Goal: Communication & Community: Connect with others

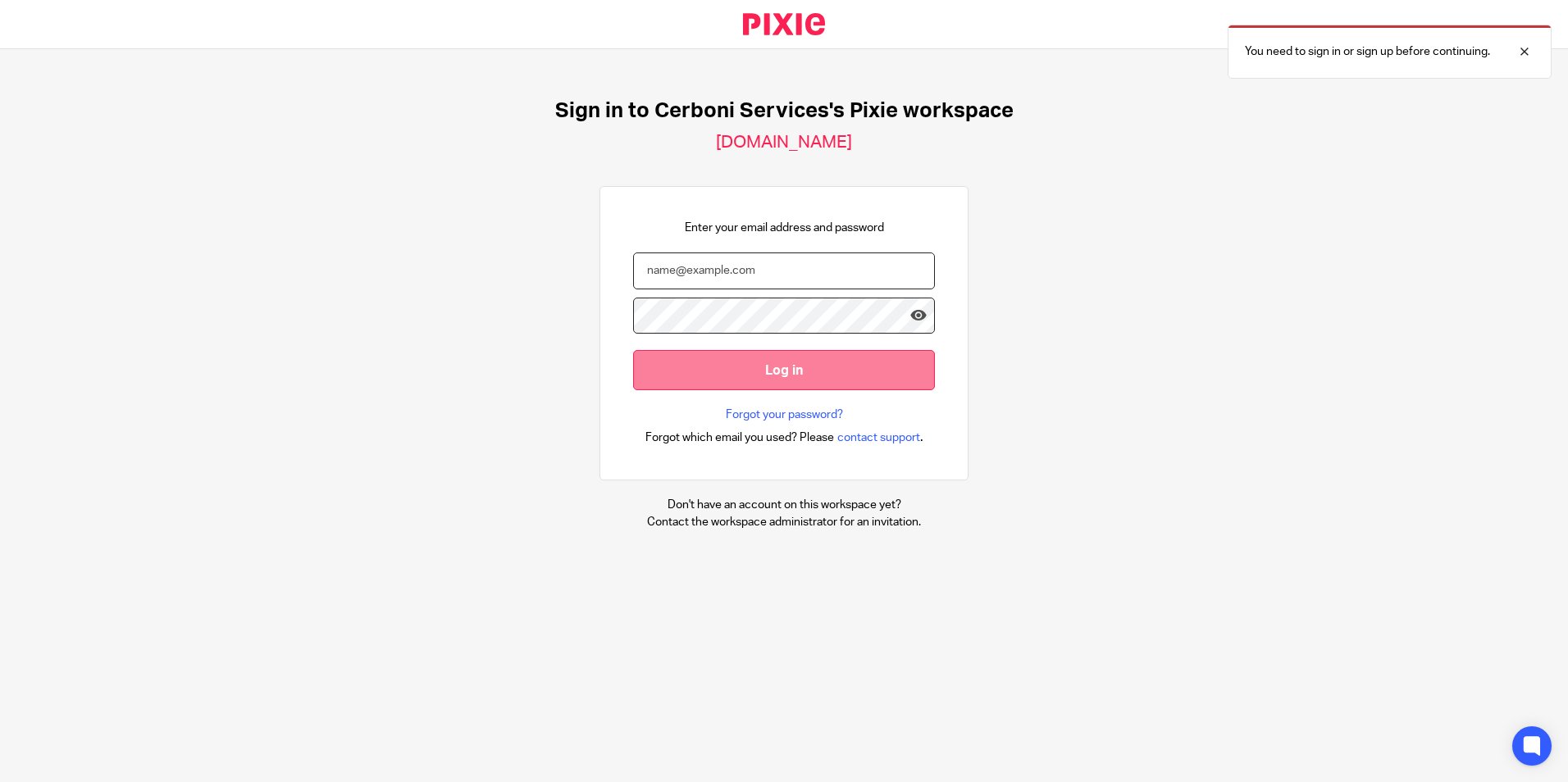
type input "[EMAIL_ADDRESS][DOMAIN_NAME]"
click at [785, 373] on input "Log in" at bounding box center [784, 370] width 302 height 40
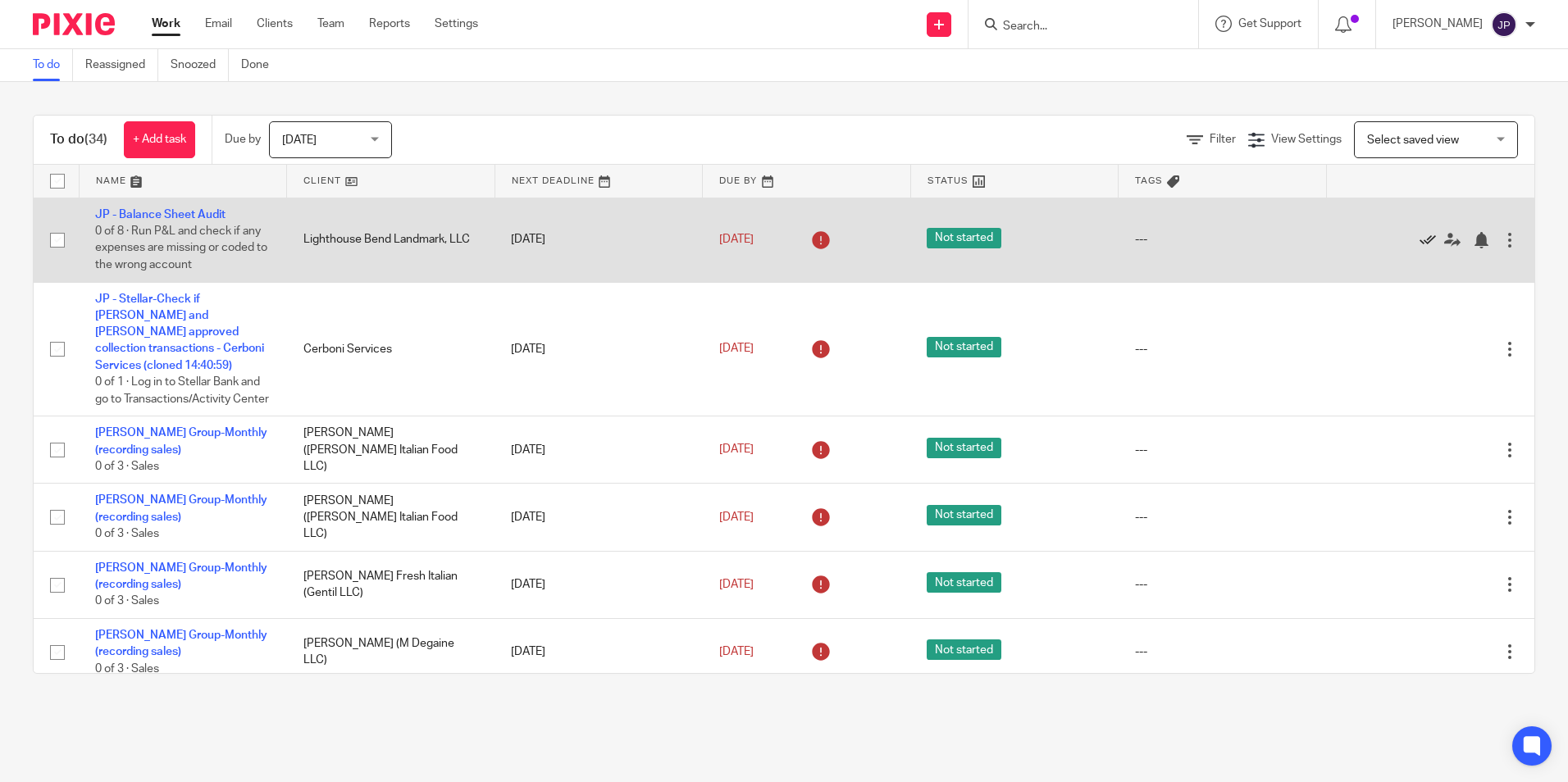
click at [1420, 244] on icon at bounding box center [1428, 240] width 16 height 16
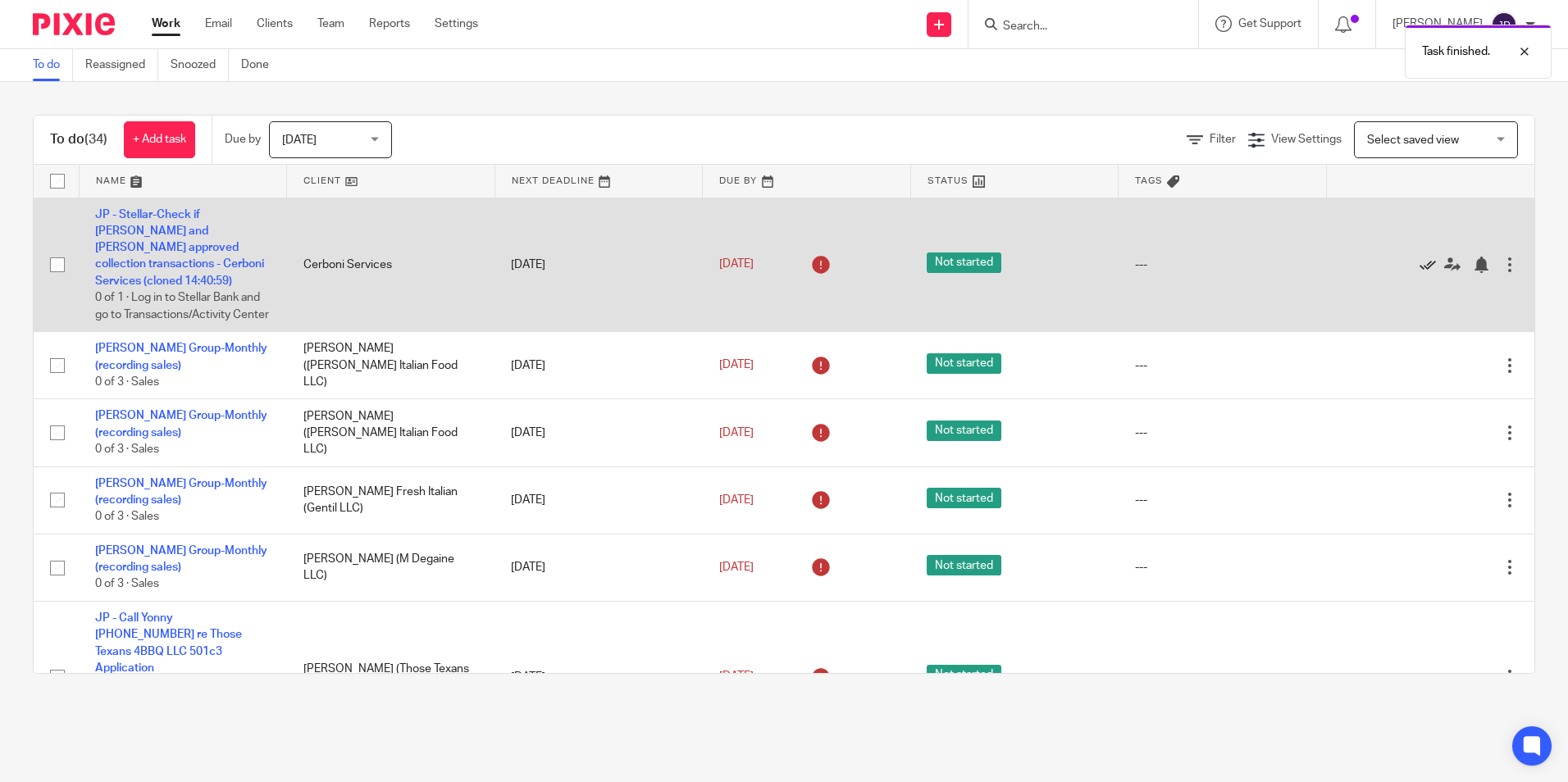
click at [1420, 266] on icon at bounding box center [1428, 264] width 16 height 16
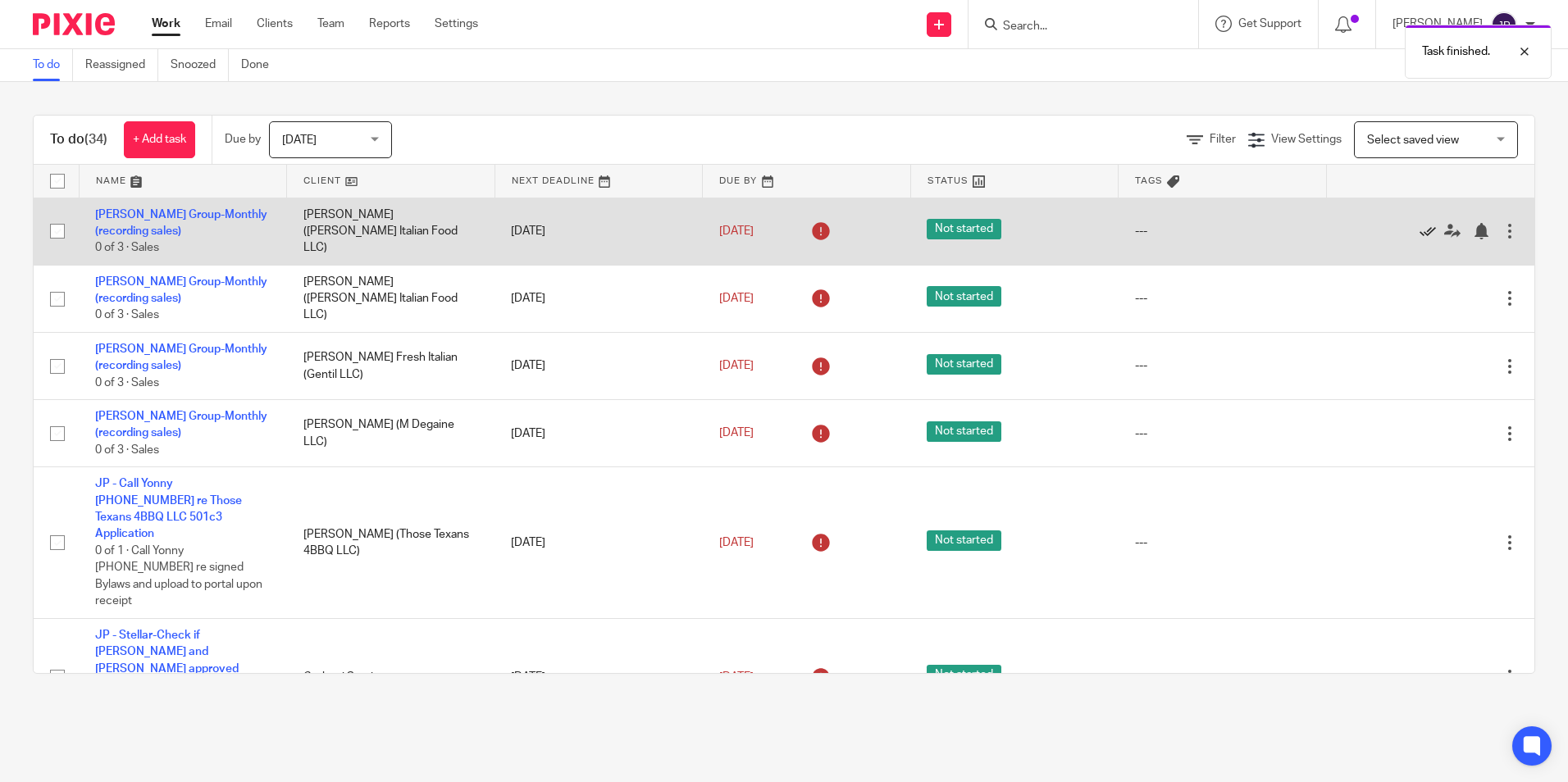
click at [1420, 230] on icon at bounding box center [1428, 231] width 16 height 16
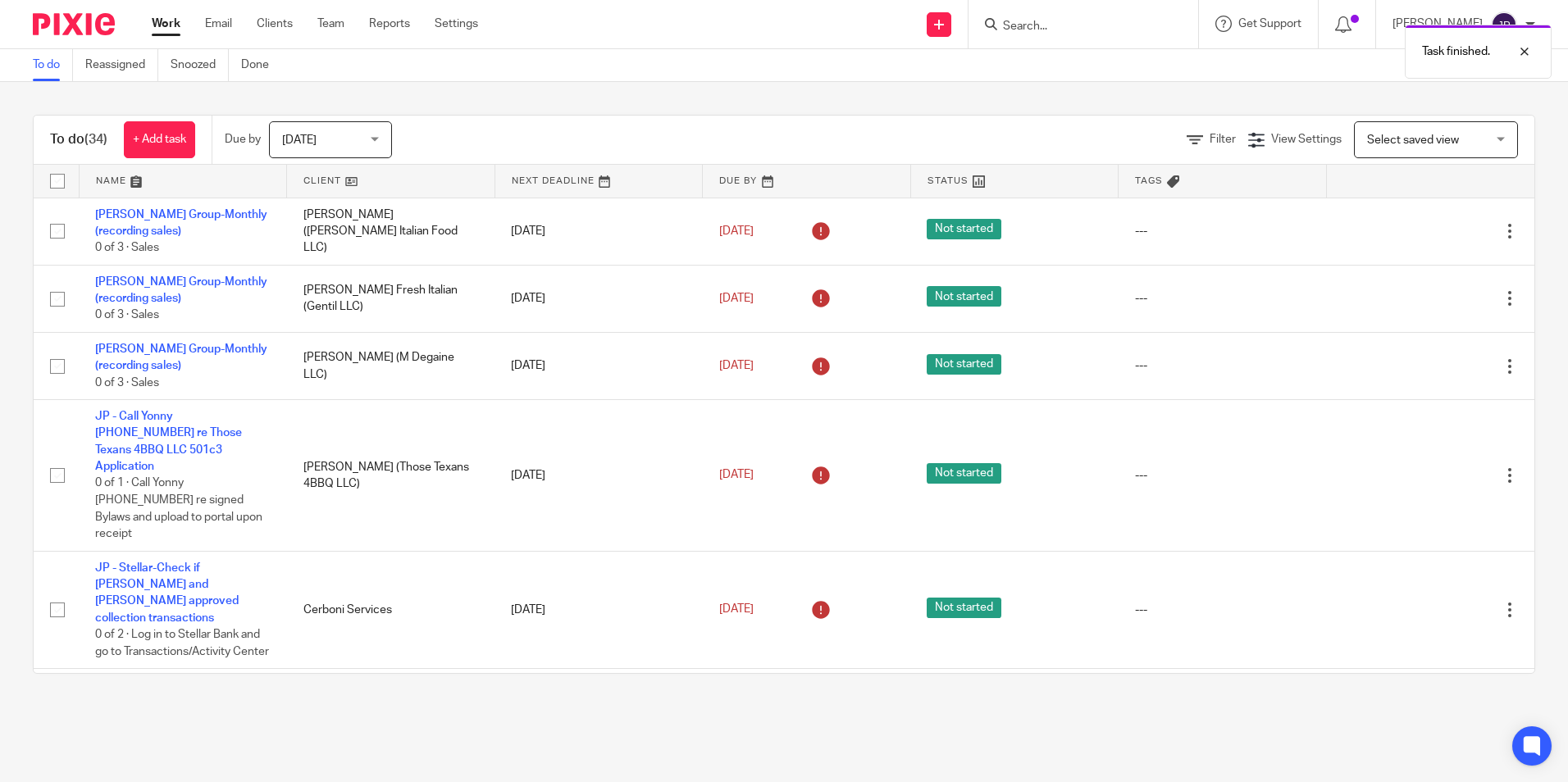
click at [1420, 230] on icon at bounding box center [1428, 231] width 16 height 16
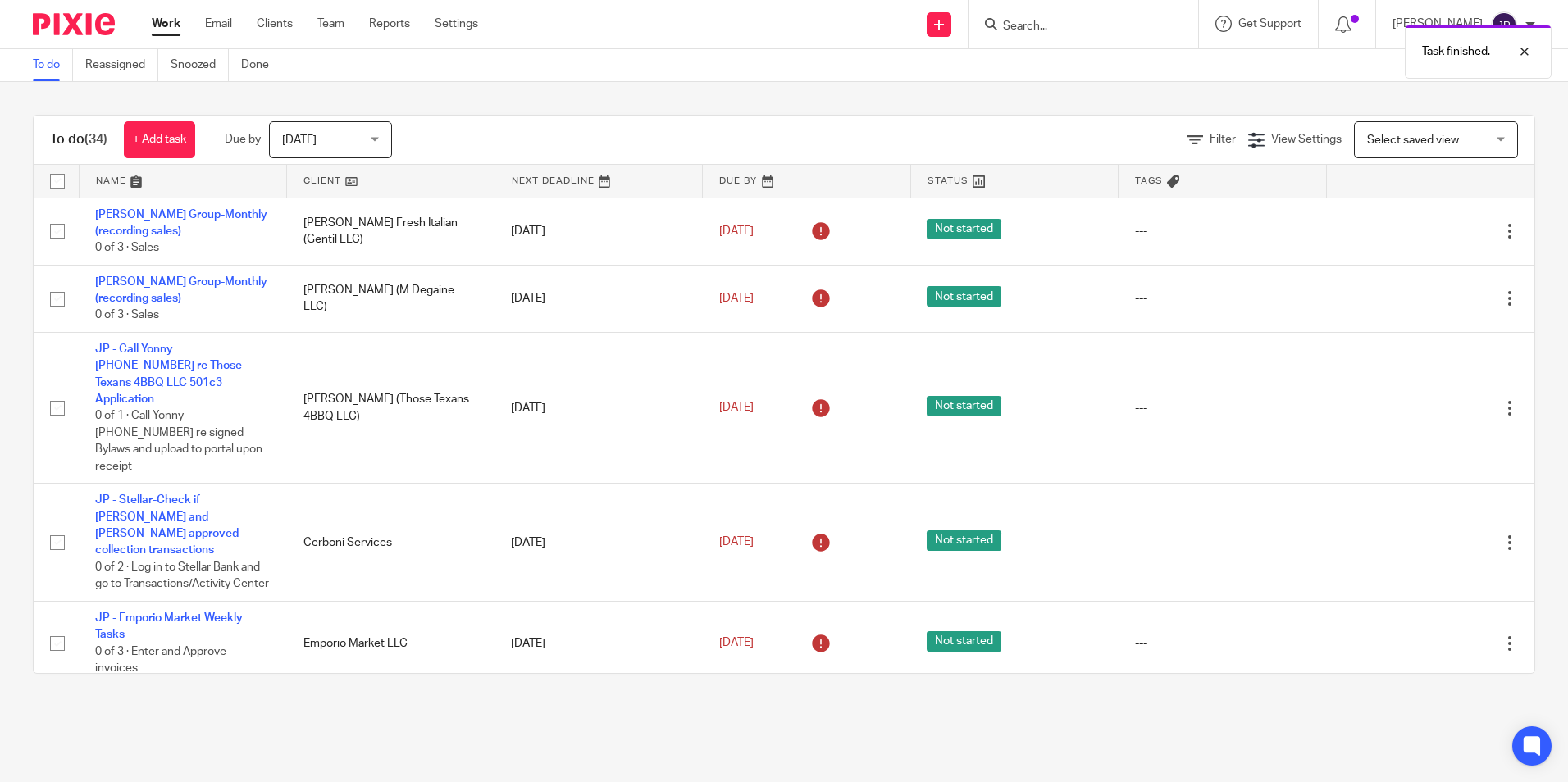
click at [1420, 230] on icon at bounding box center [1428, 231] width 16 height 16
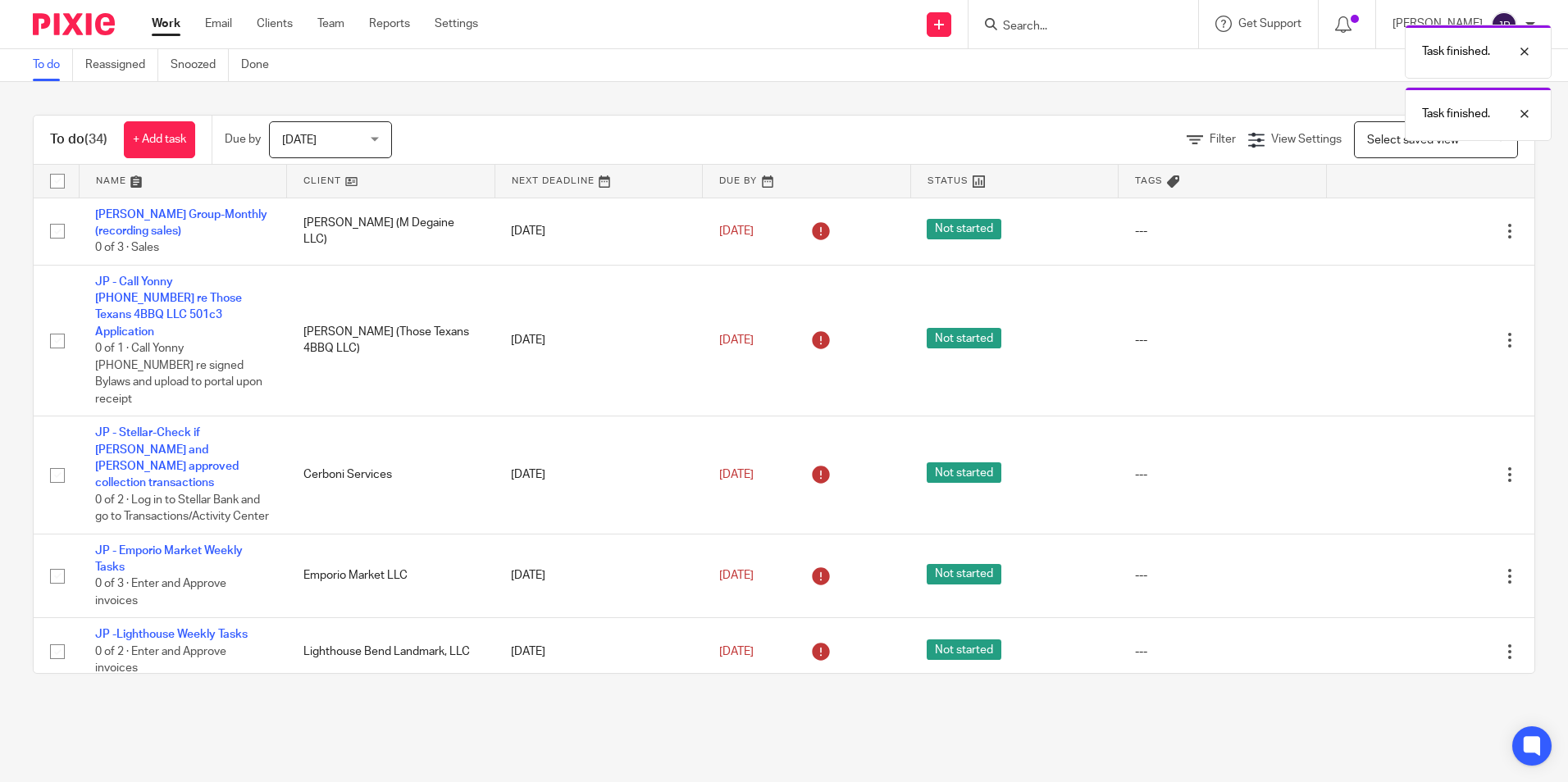
click at [1420, 230] on icon at bounding box center [1428, 231] width 16 height 16
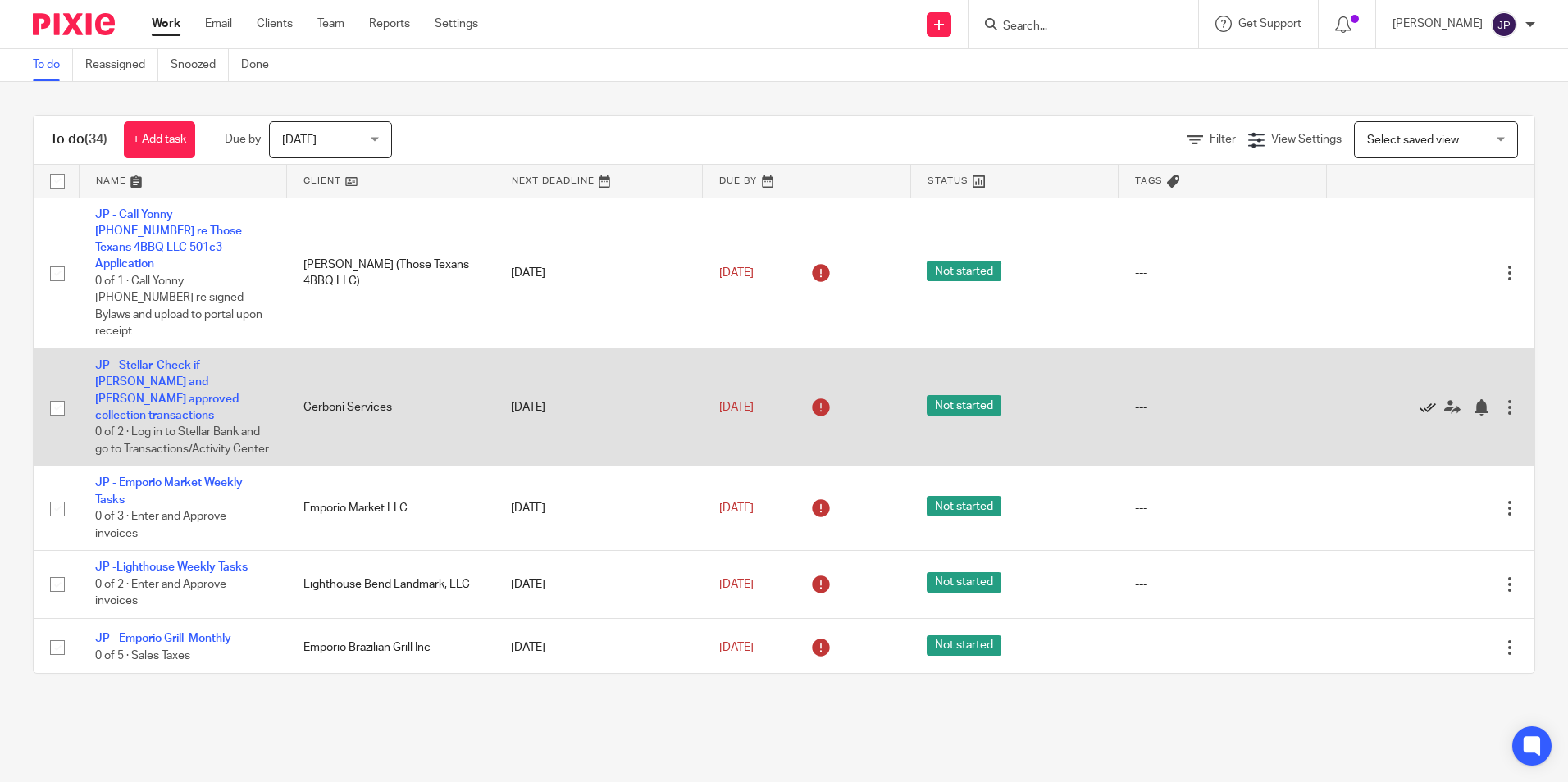
click at [1420, 399] on icon at bounding box center [1428, 407] width 16 height 16
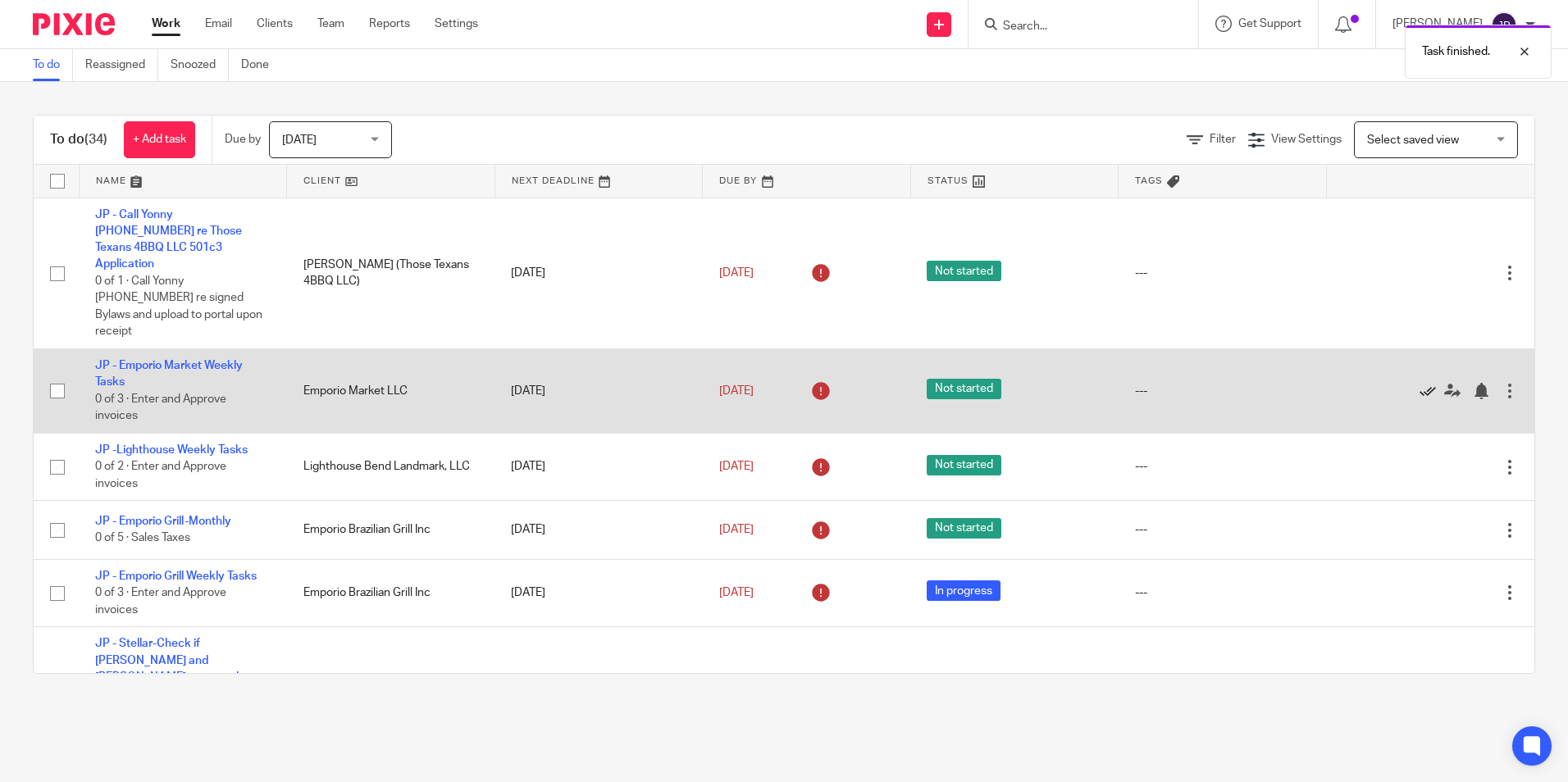
click at [1420, 383] on icon at bounding box center [1428, 391] width 16 height 16
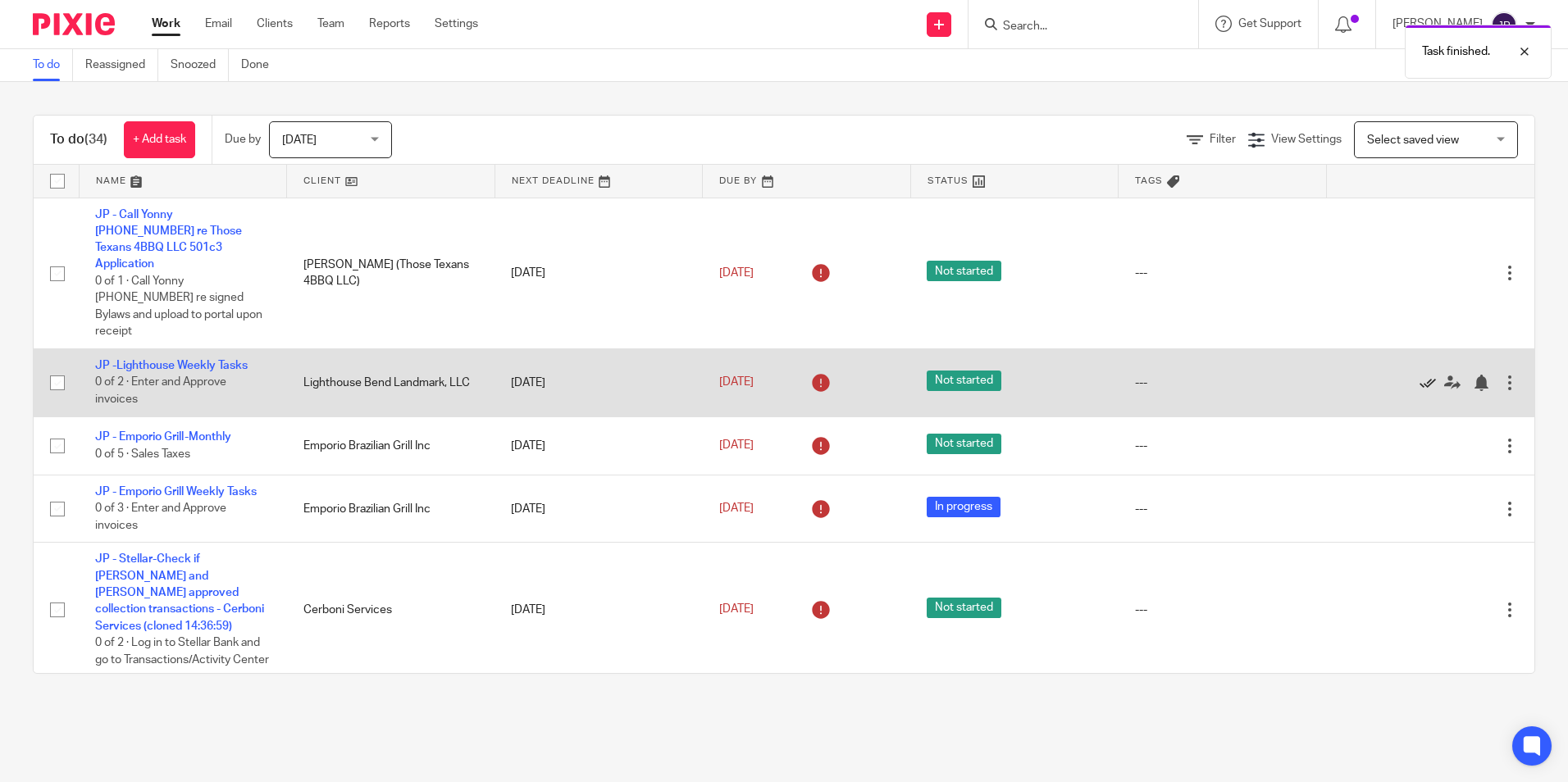
click at [1420, 374] on icon at bounding box center [1428, 382] width 16 height 16
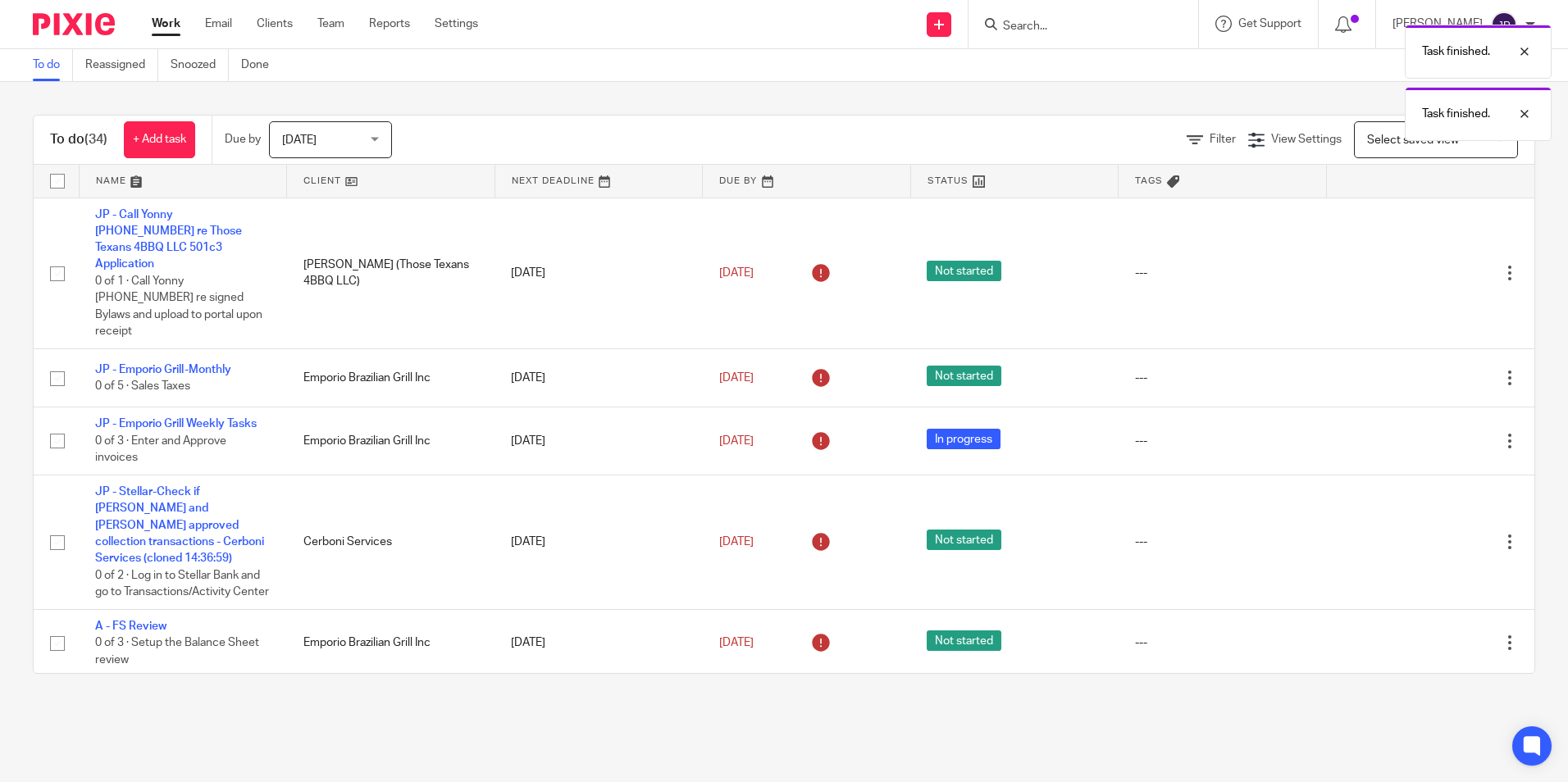
click at [1389, 357] on div "Edit task Delete" at bounding box center [1430, 378] width 175 height 41
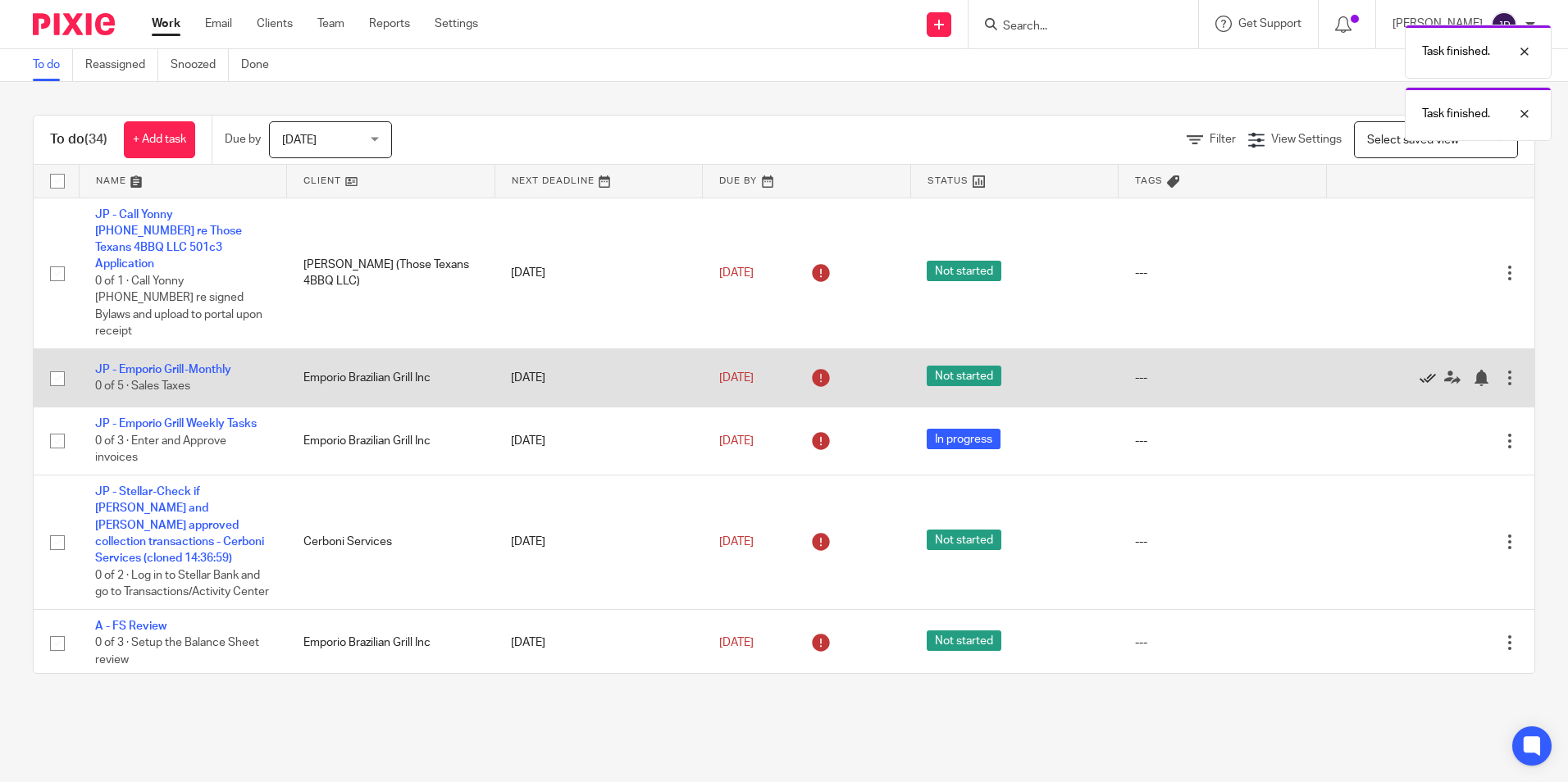
click at [1420, 370] on icon at bounding box center [1428, 378] width 16 height 16
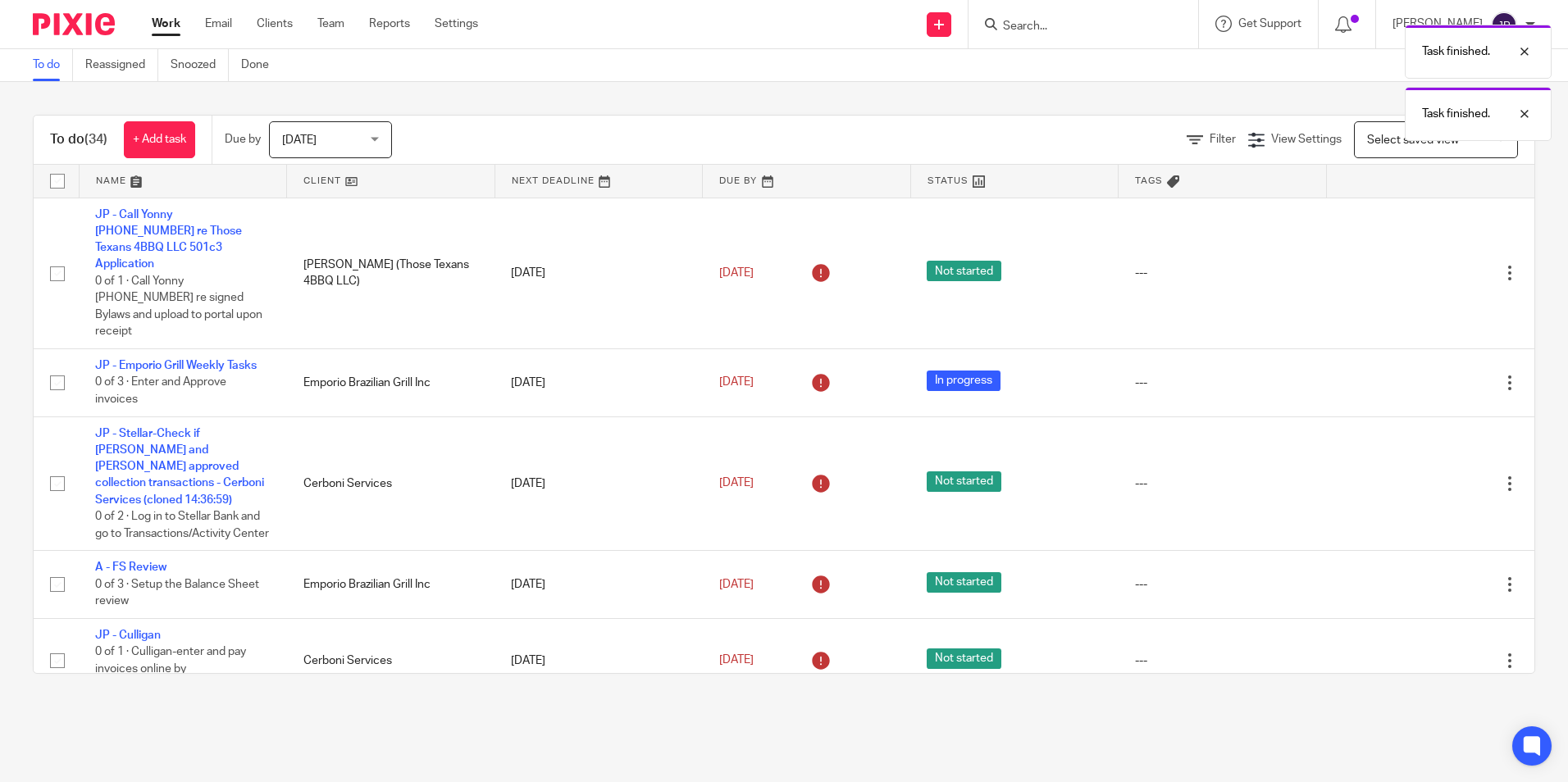
click at [1420, 374] on icon at bounding box center [1428, 382] width 16 height 16
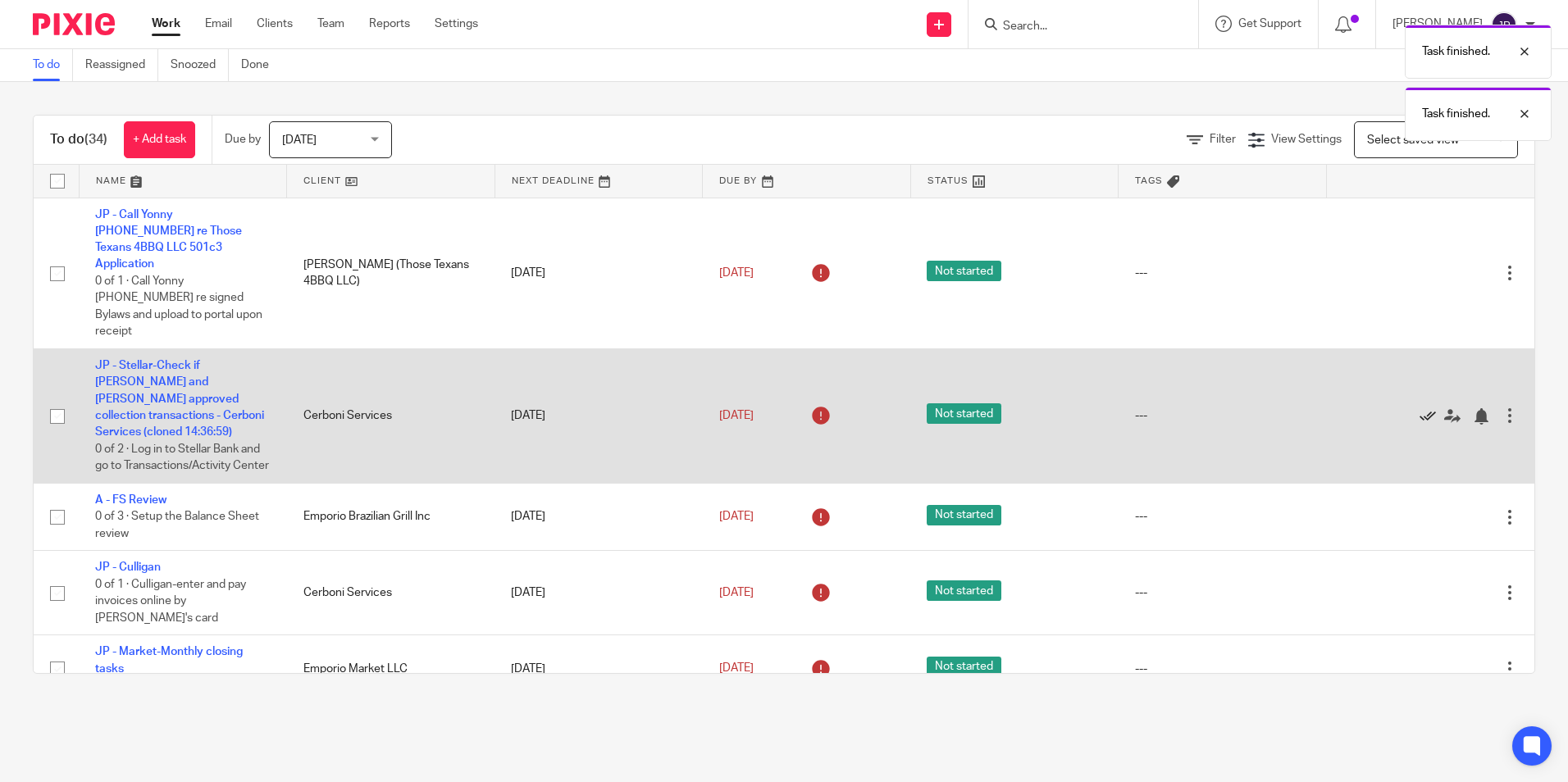
click at [1420, 409] on icon at bounding box center [1428, 416] width 16 height 16
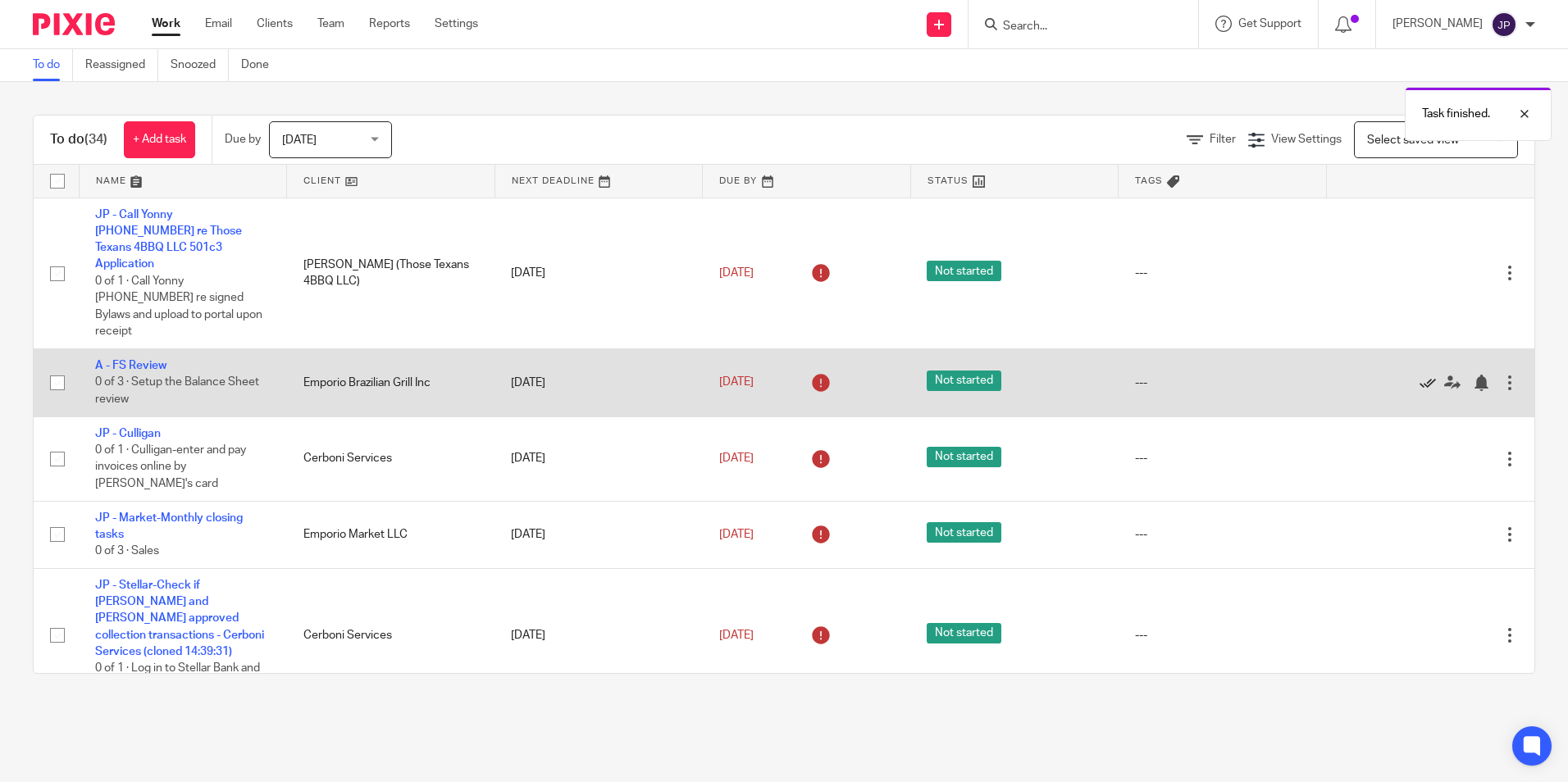
click at [1420, 374] on icon at bounding box center [1428, 382] width 16 height 16
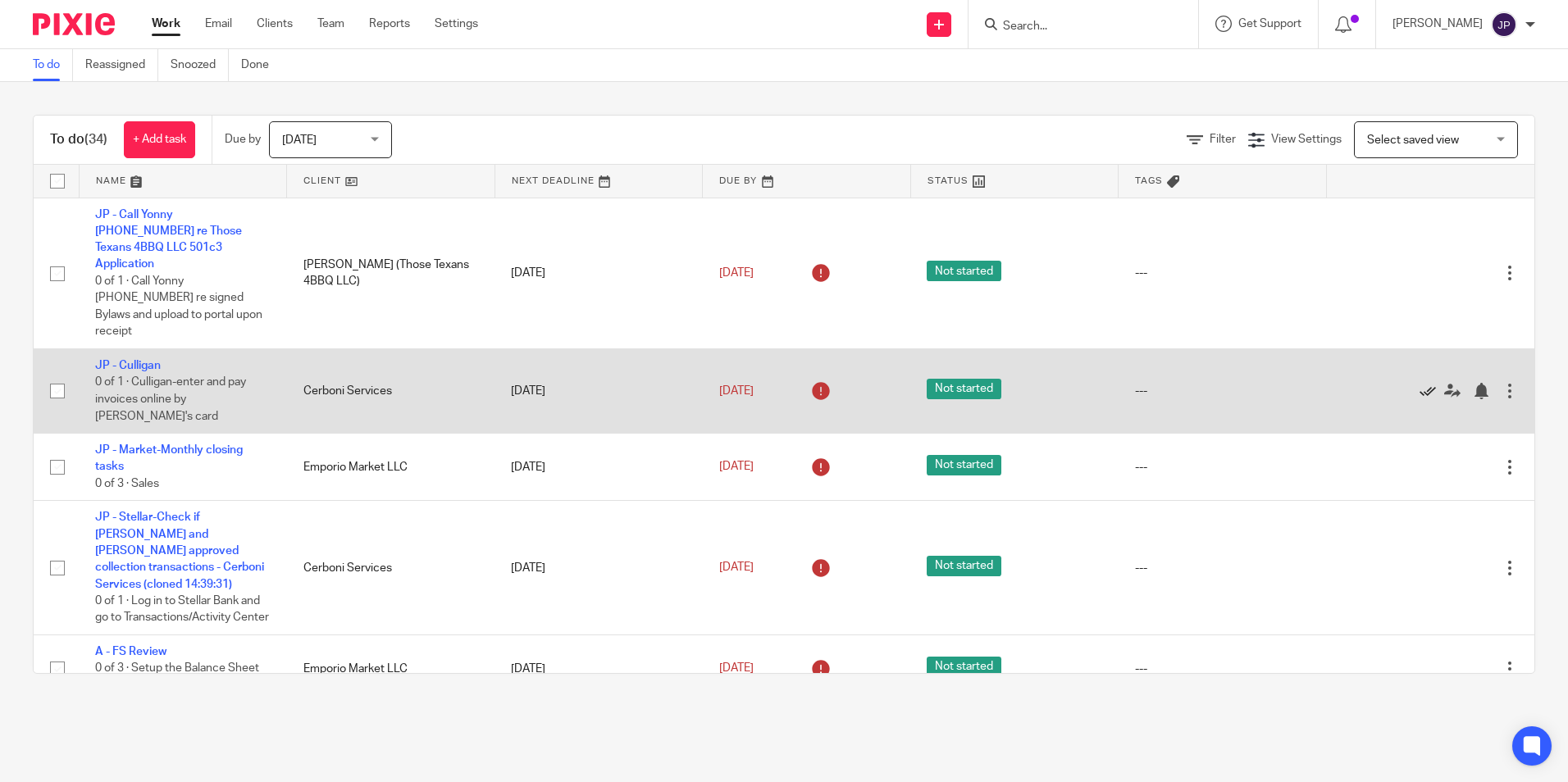
click at [1420, 383] on icon at bounding box center [1428, 391] width 16 height 16
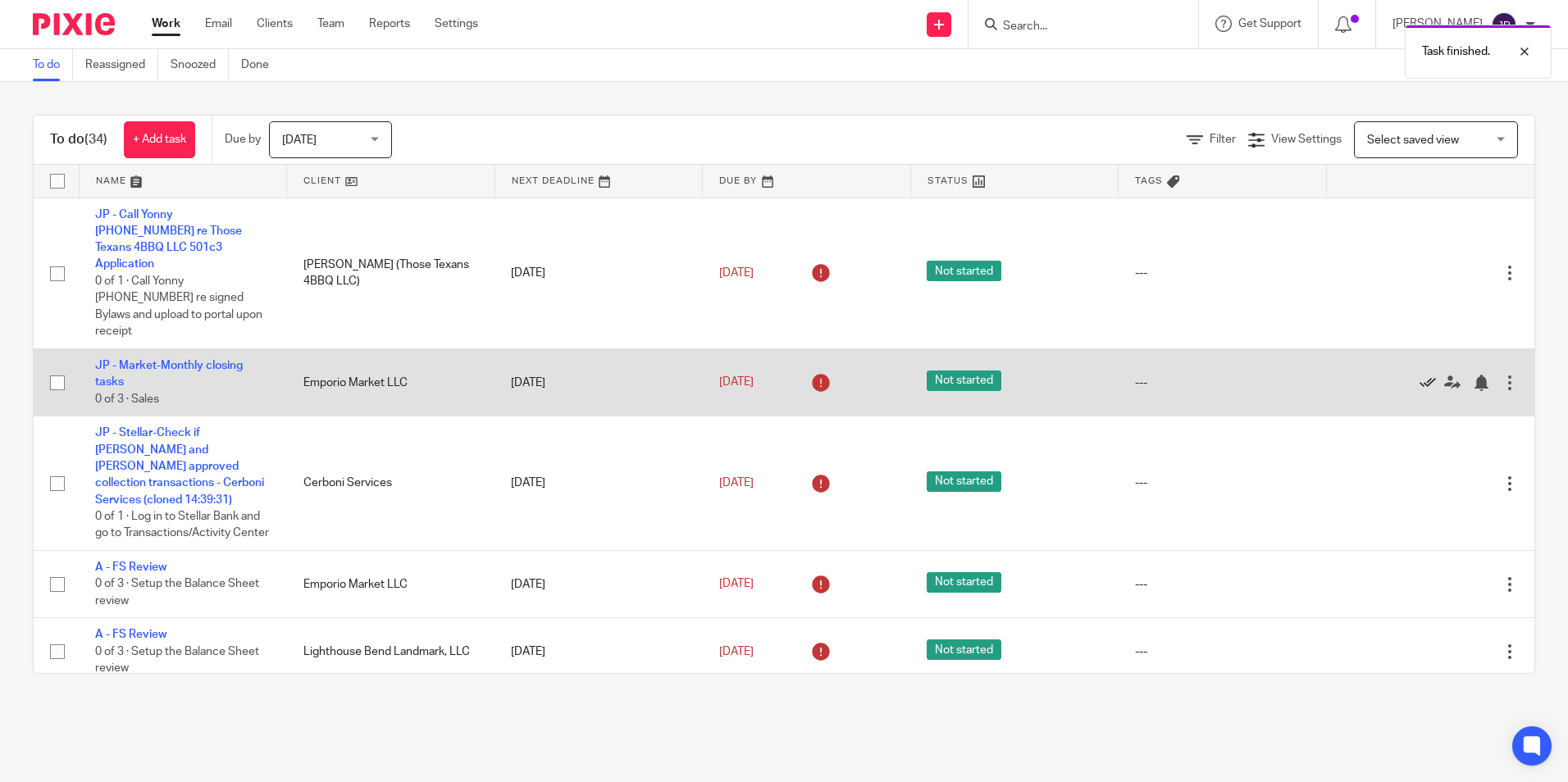
click at [1420, 374] on icon at bounding box center [1428, 382] width 16 height 16
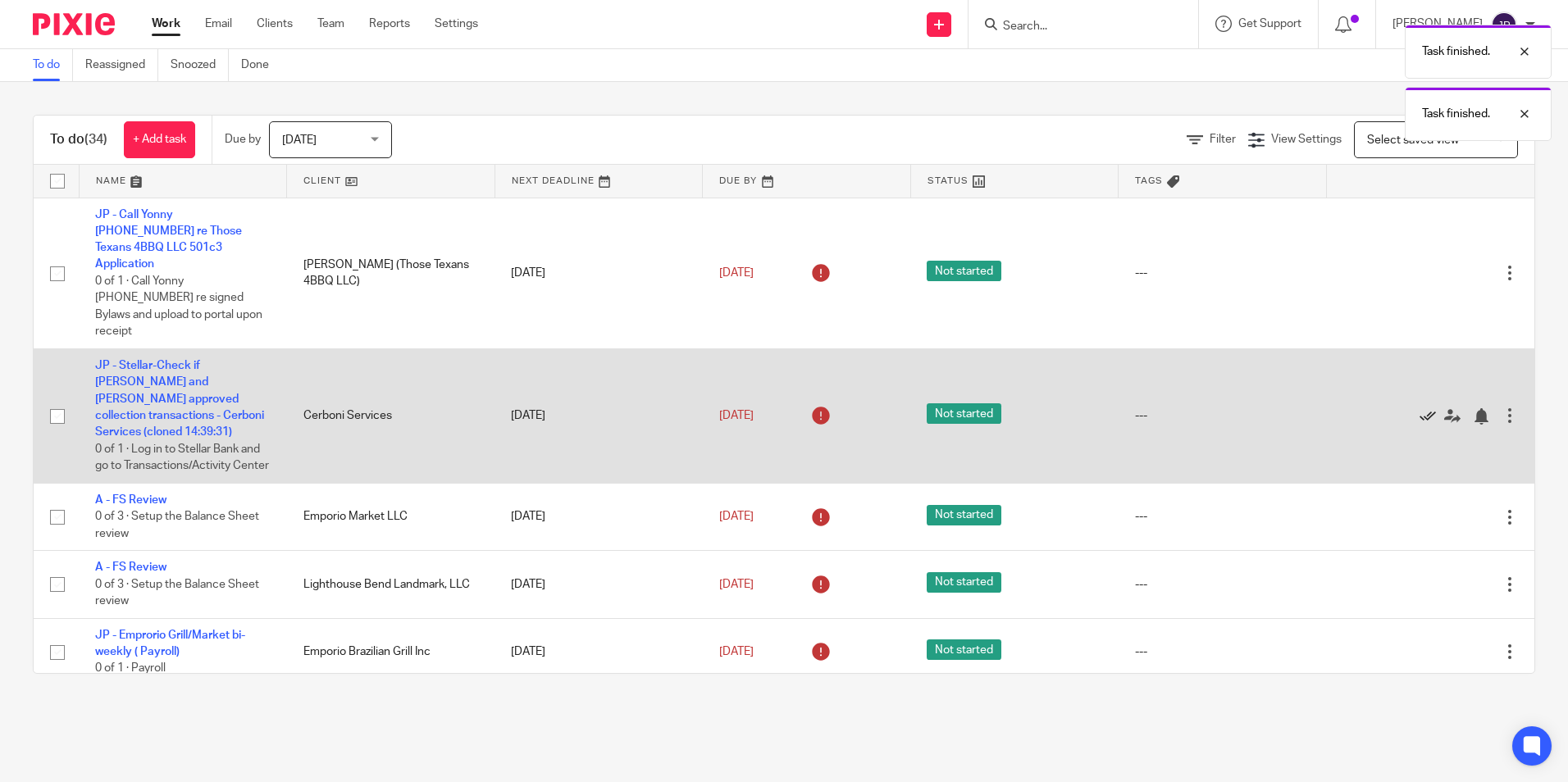
click at [1420, 409] on icon at bounding box center [1428, 416] width 16 height 16
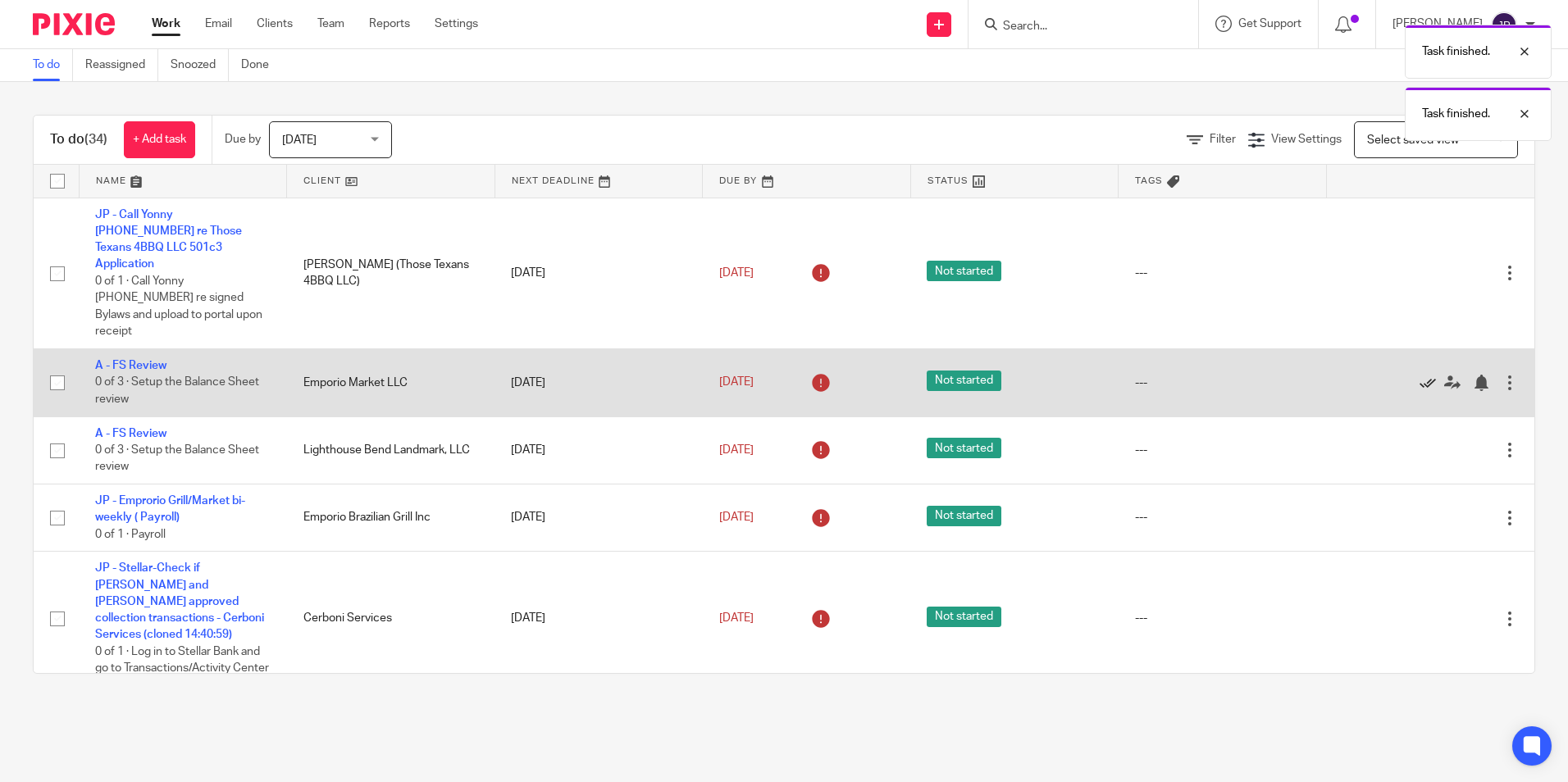
click at [1420, 374] on icon at bounding box center [1428, 382] width 16 height 16
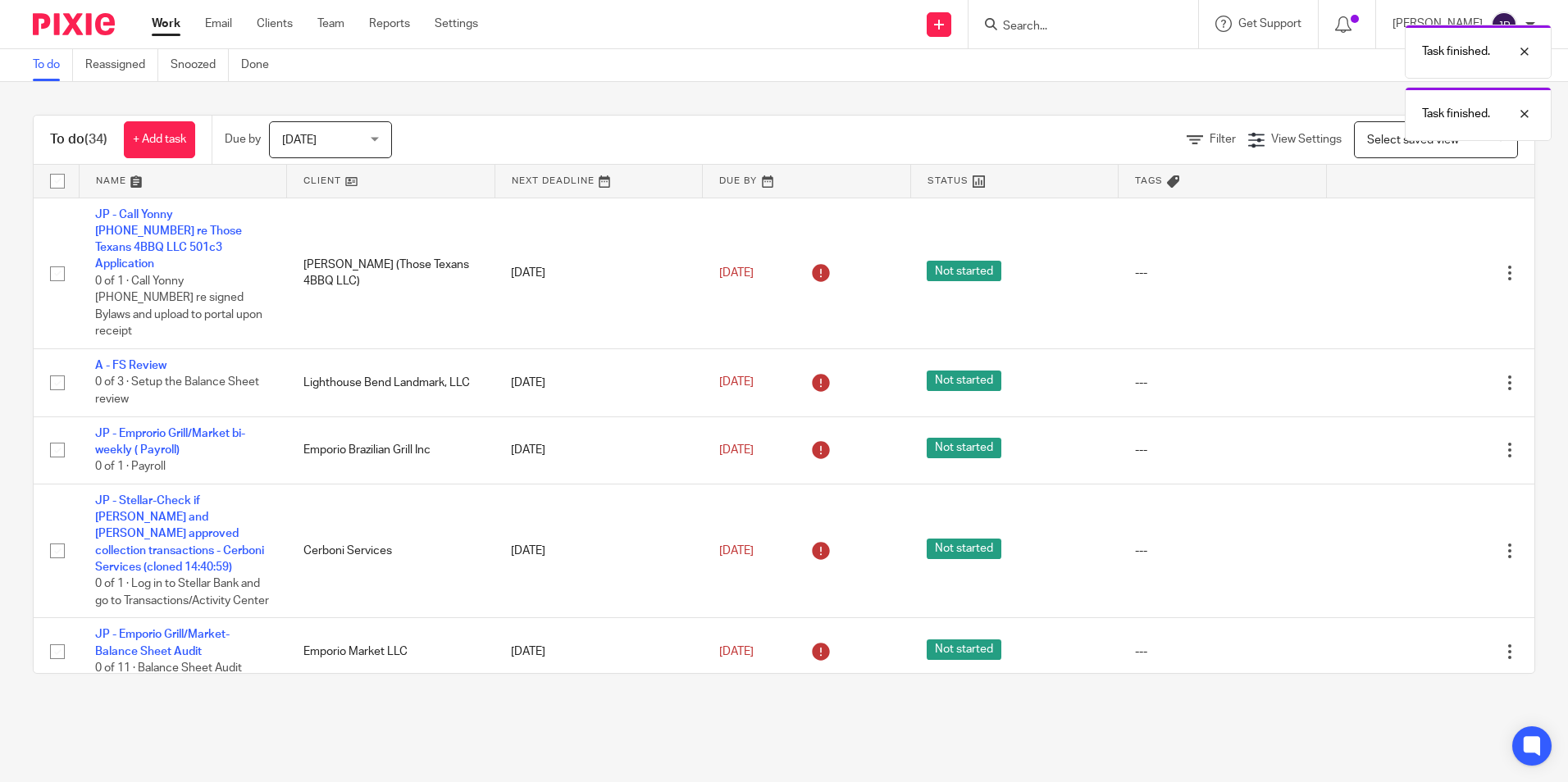
click at [1420, 374] on icon at bounding box center [1428, 382] width 16 height 16
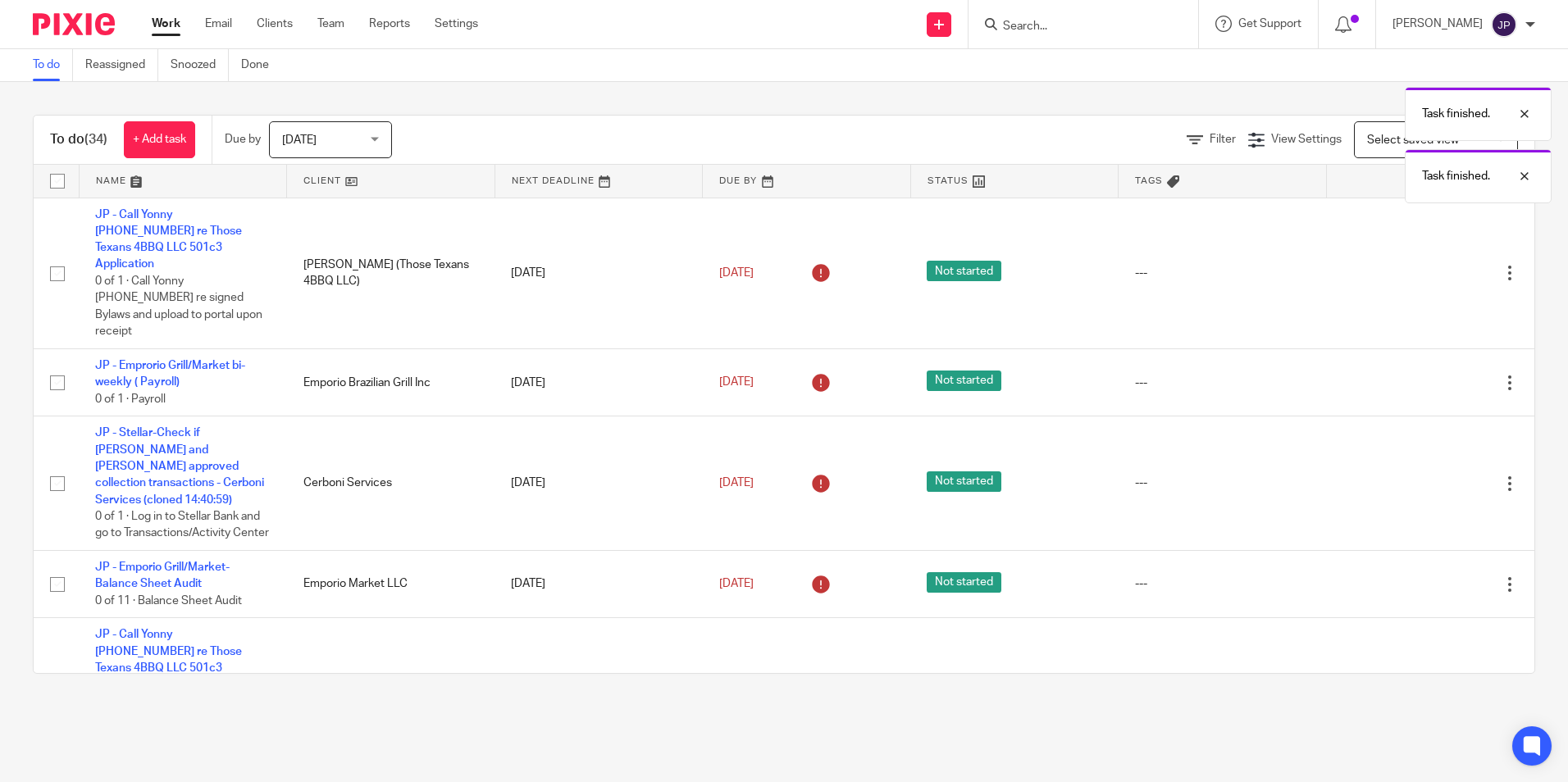
click at [1420, 374] on icon at bounding box center [1428, 382] width 16 height 16
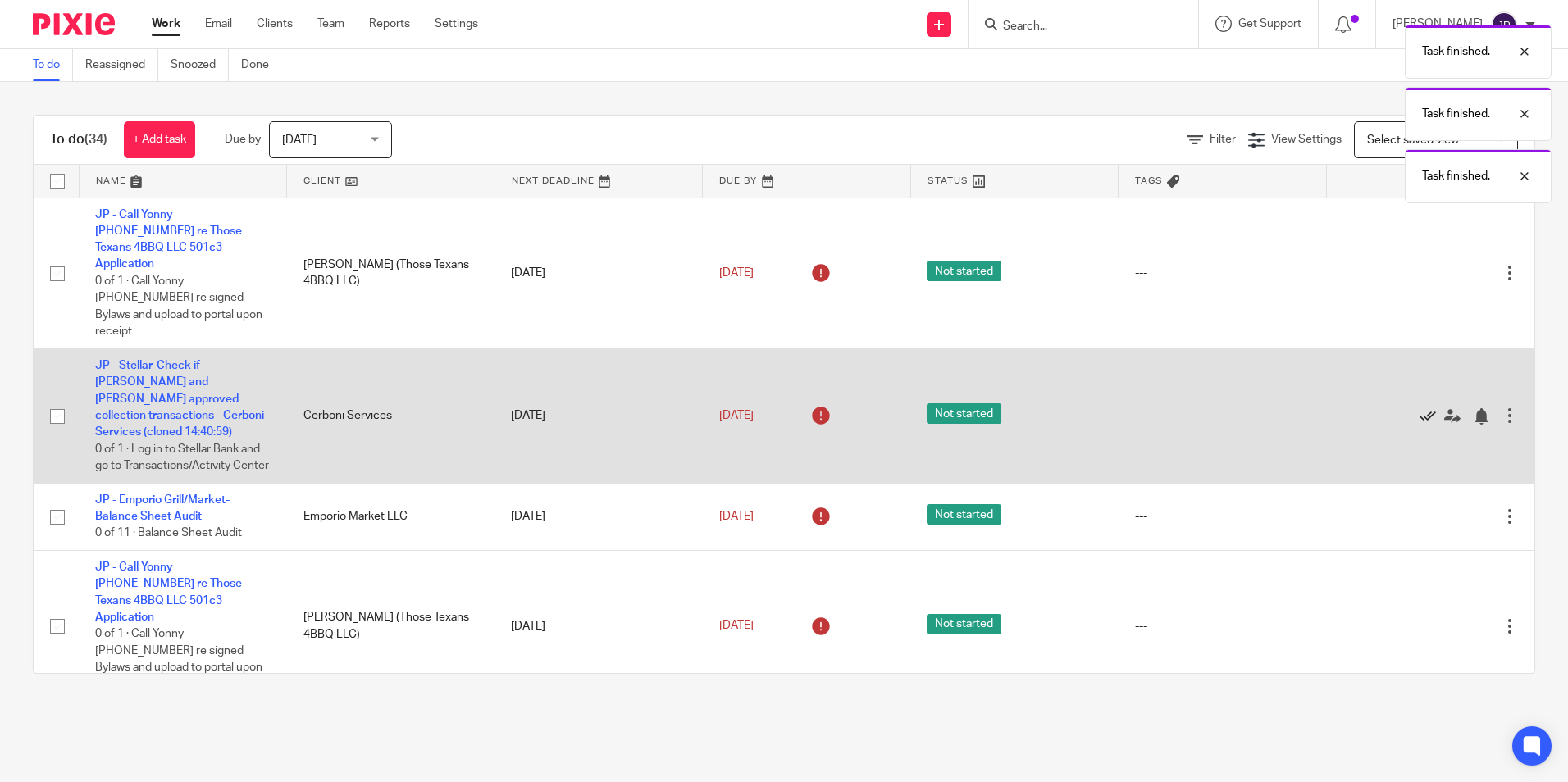
click at [1420, 409] on icon at bounding box center [1428, 416] width 16 height 16
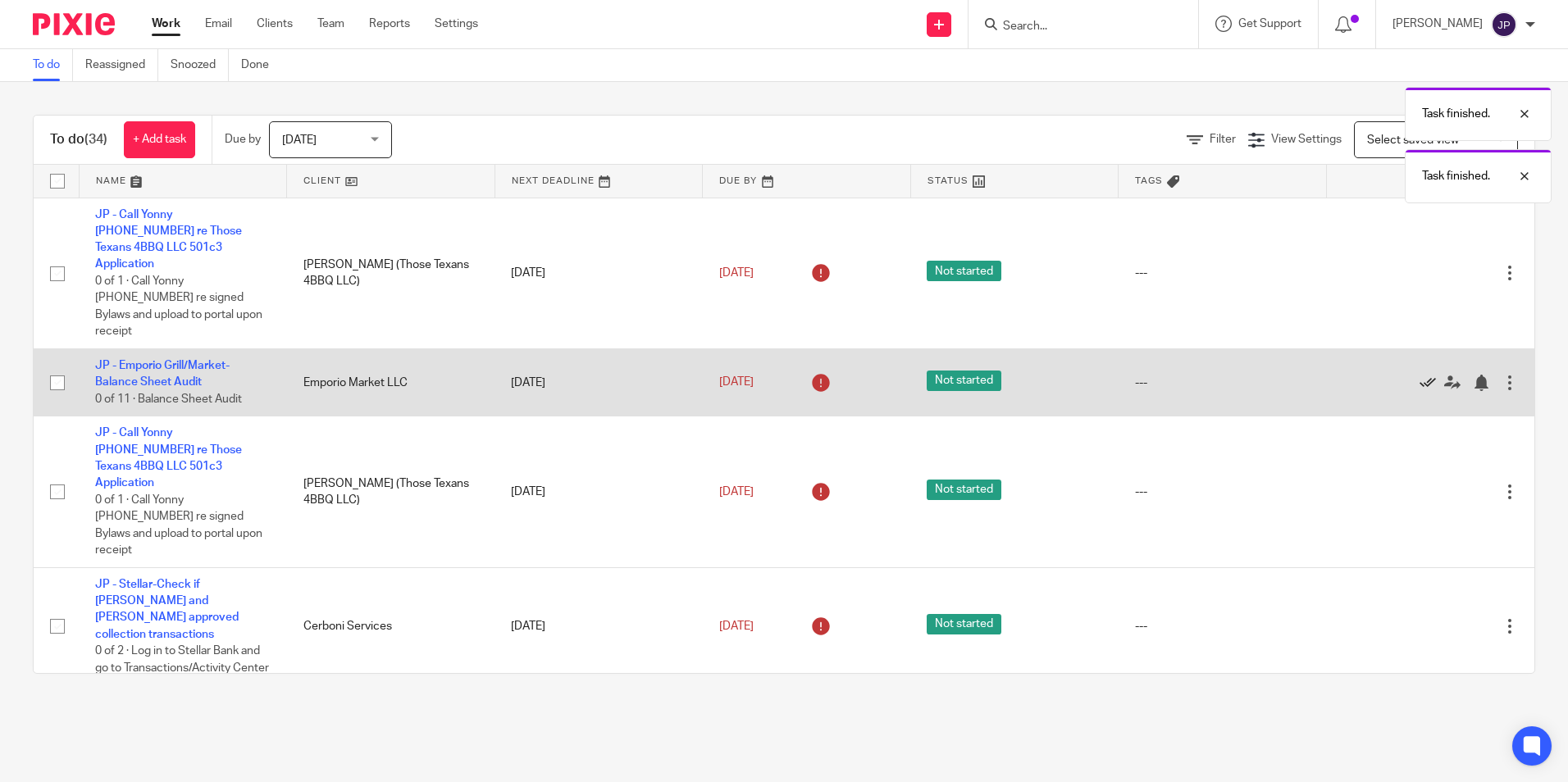
click at [1420, 374] on icon at bounding box center [1428, 382] width 16 height 16
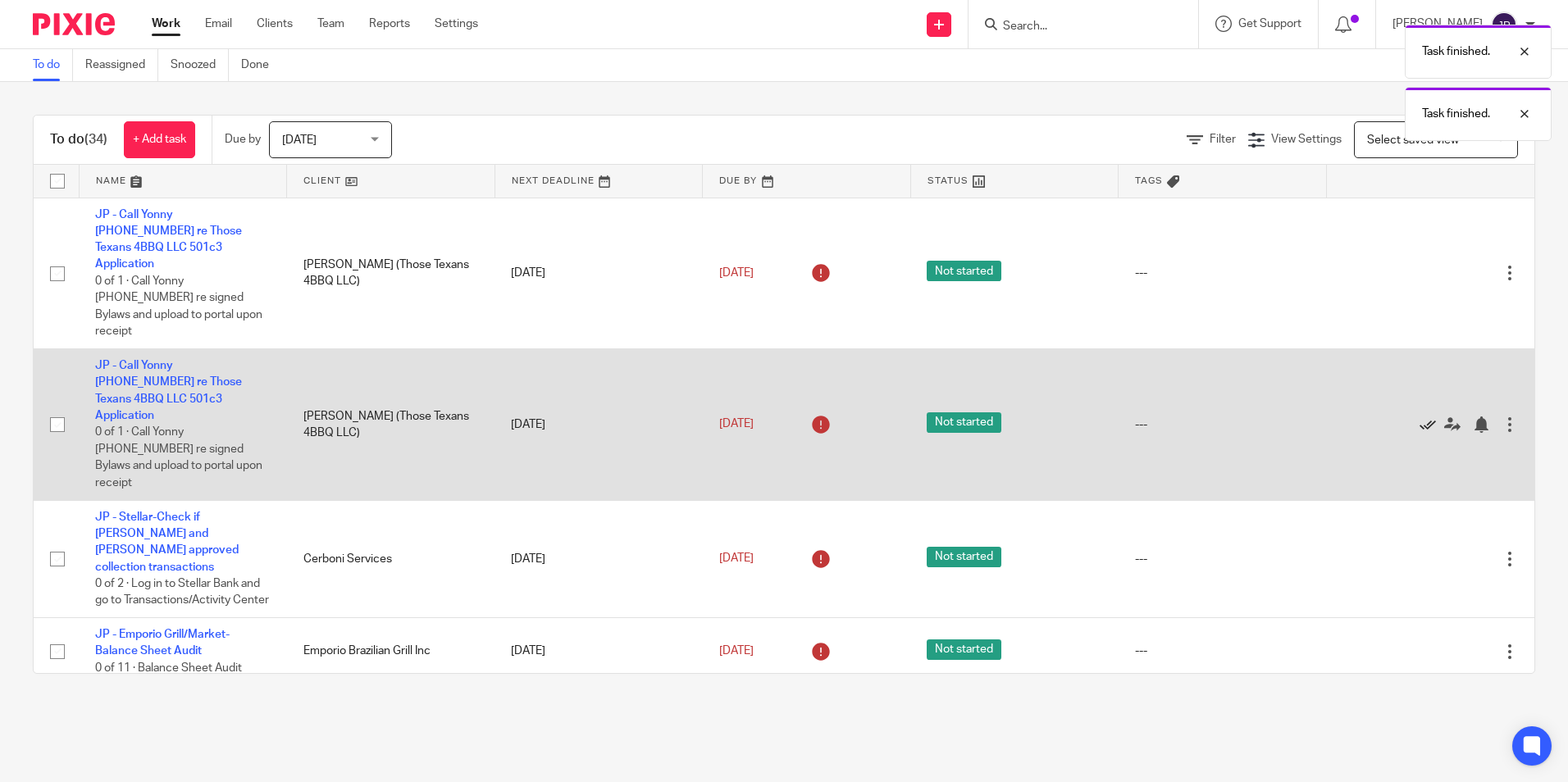
click at [1420, 416] on icon at bounding box center [1428, 424] width 16 height 16
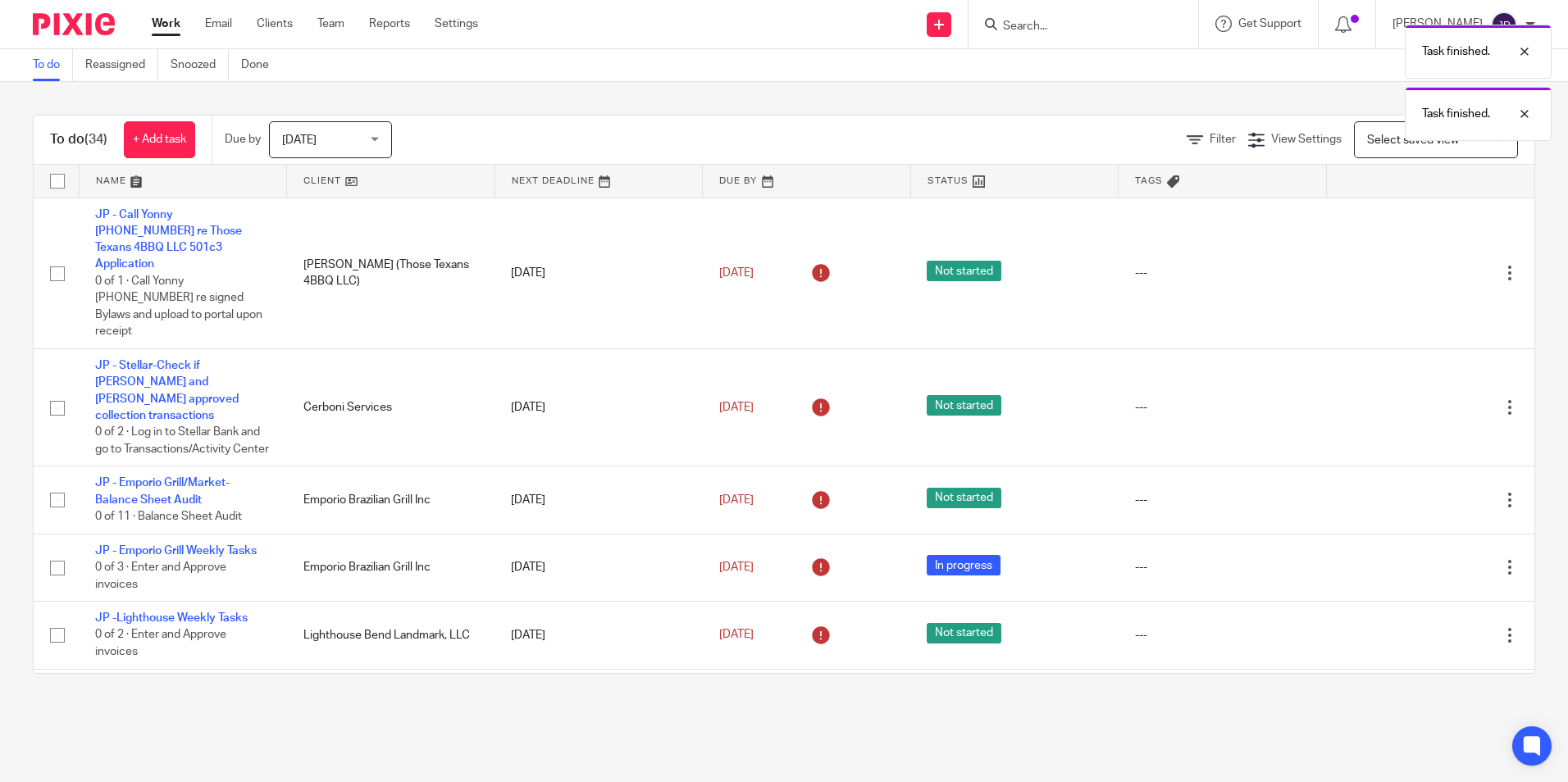
click at [1420, 399] on icon at bounding box center [1428, 407] width 16 height 16
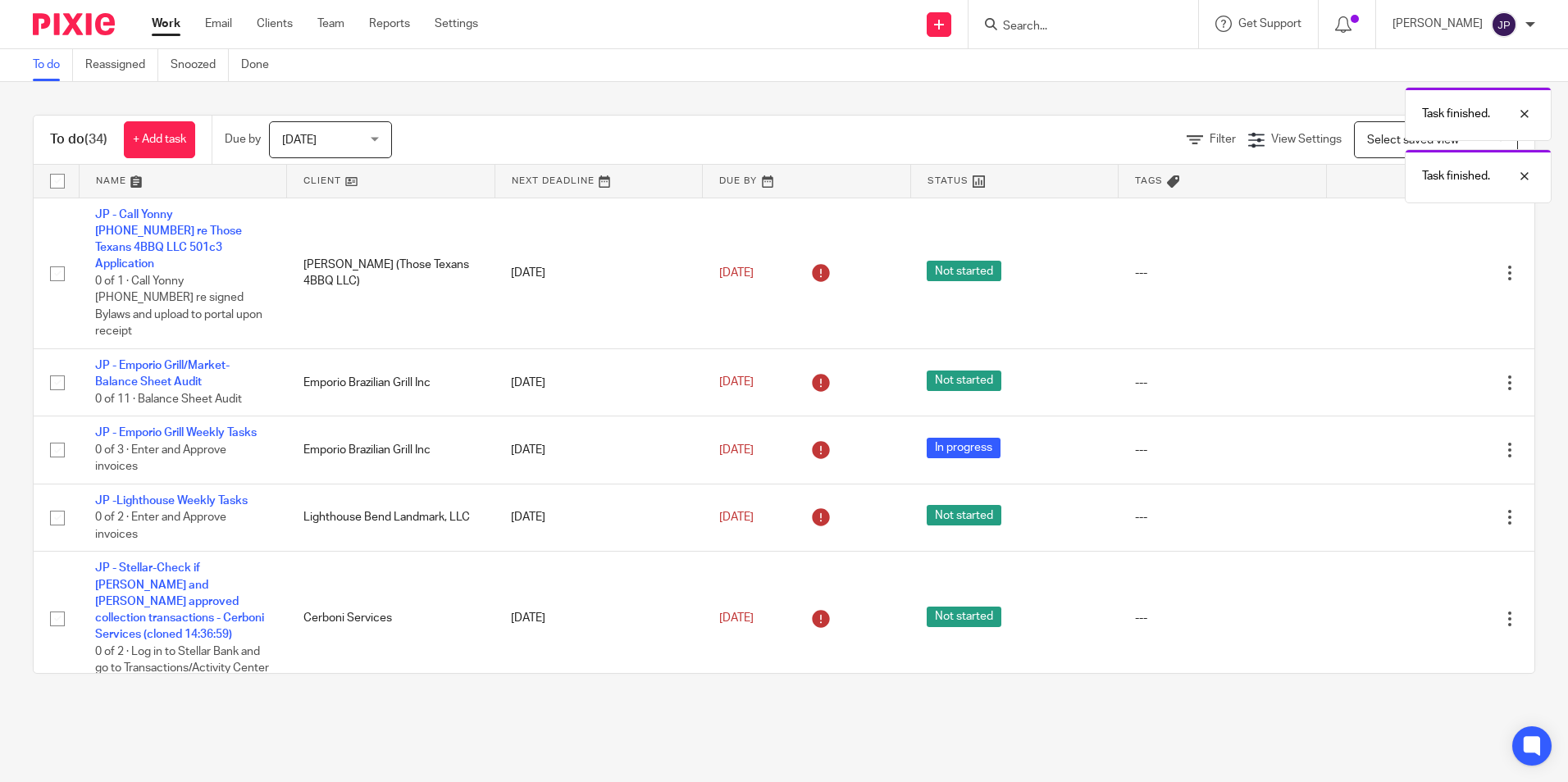
click at [1389, 370] on td "Edit task Delete" at bounding box center [1430, 383] width 209 height 68
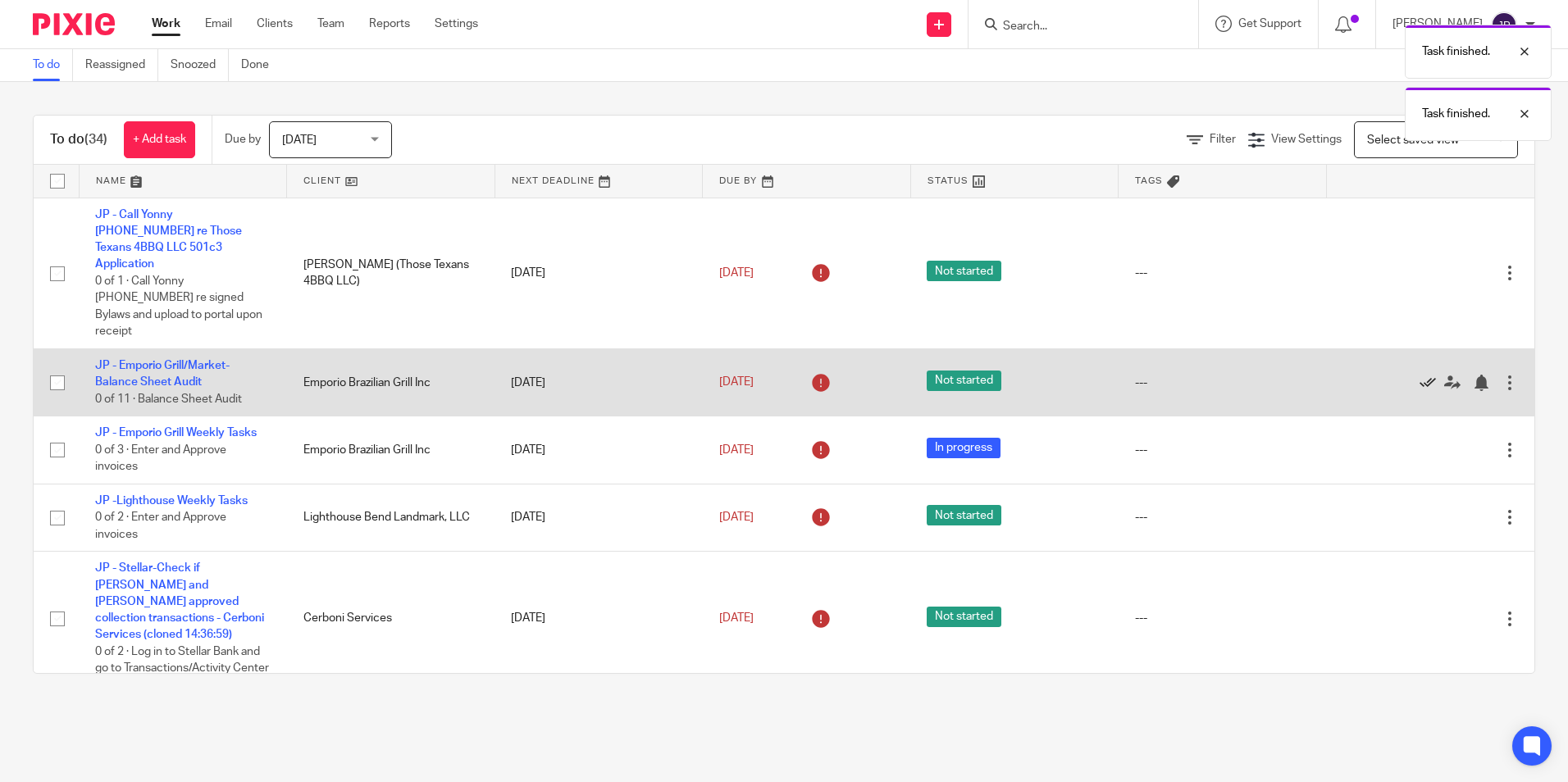
click at [1420, 374] on icon at bounding box center [1428, 382] width 16 height 16
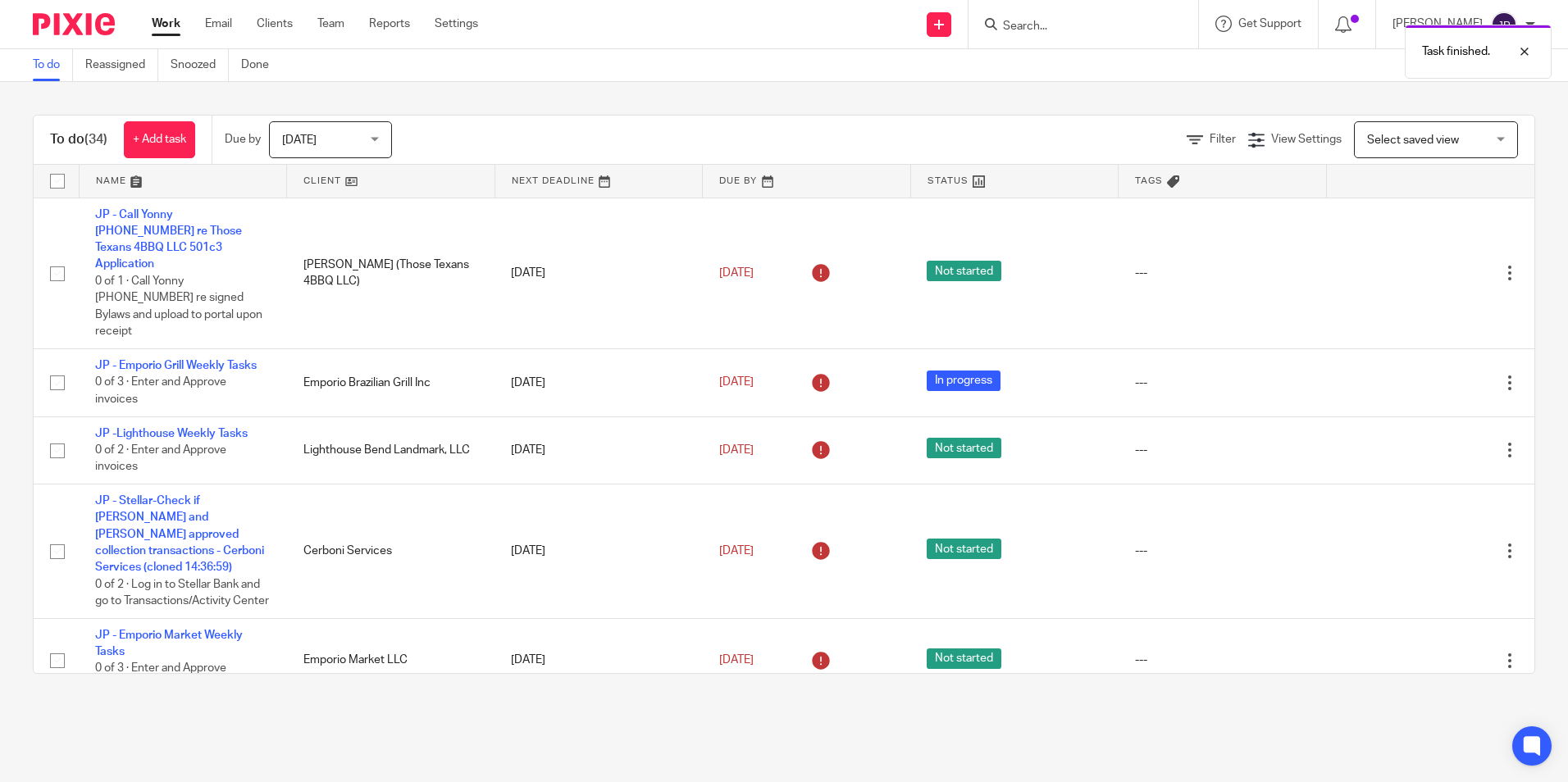
click at [1420, 374] on icon at bounding box center [1428, 382] width 16 height 16
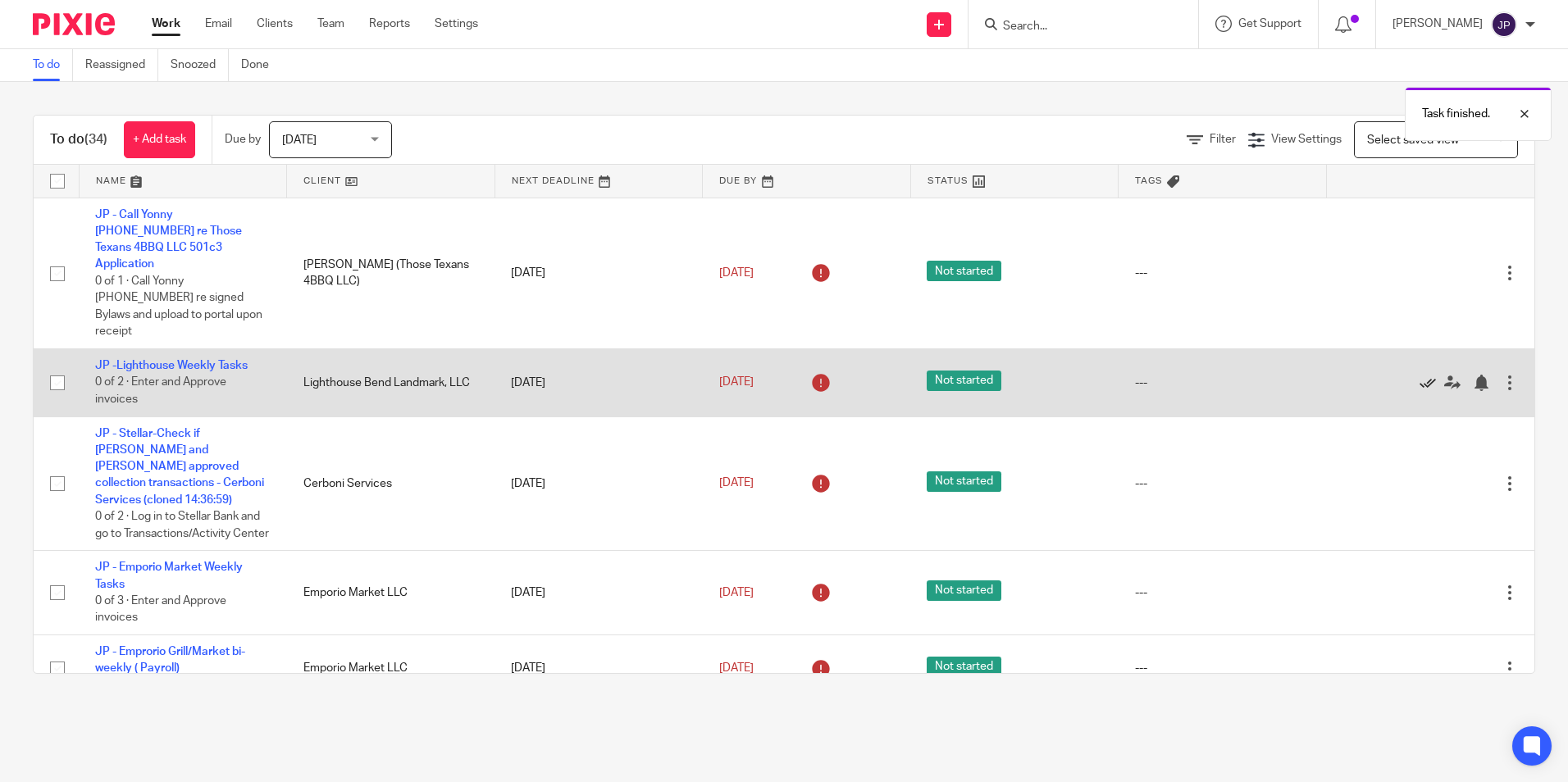
click at [1420, 374] on icon at bounding box center [1428, 382] width 16 height 16
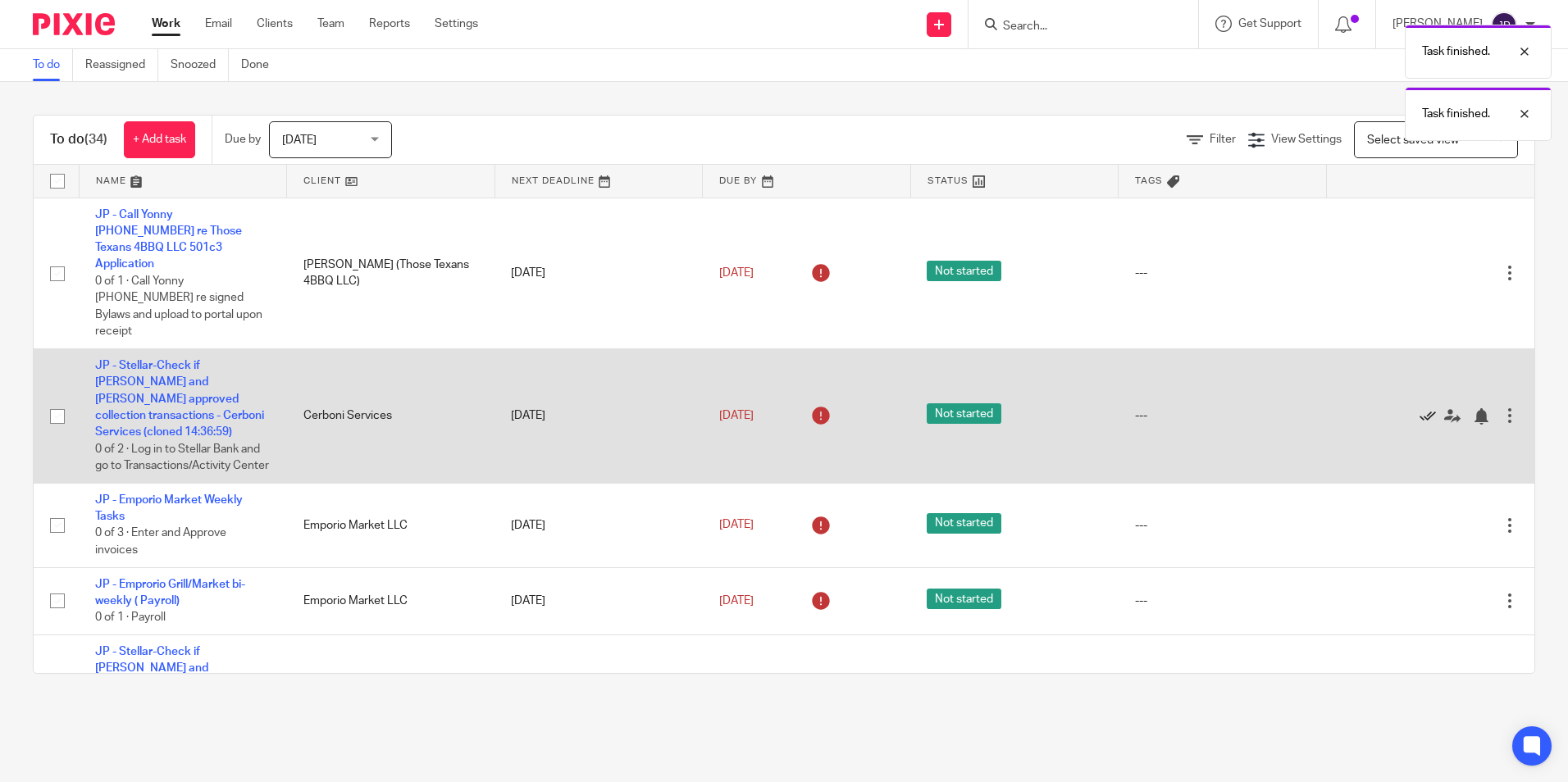
click at [1420, 409] on icon at bounding box center [1428, 416] width 16 height 16
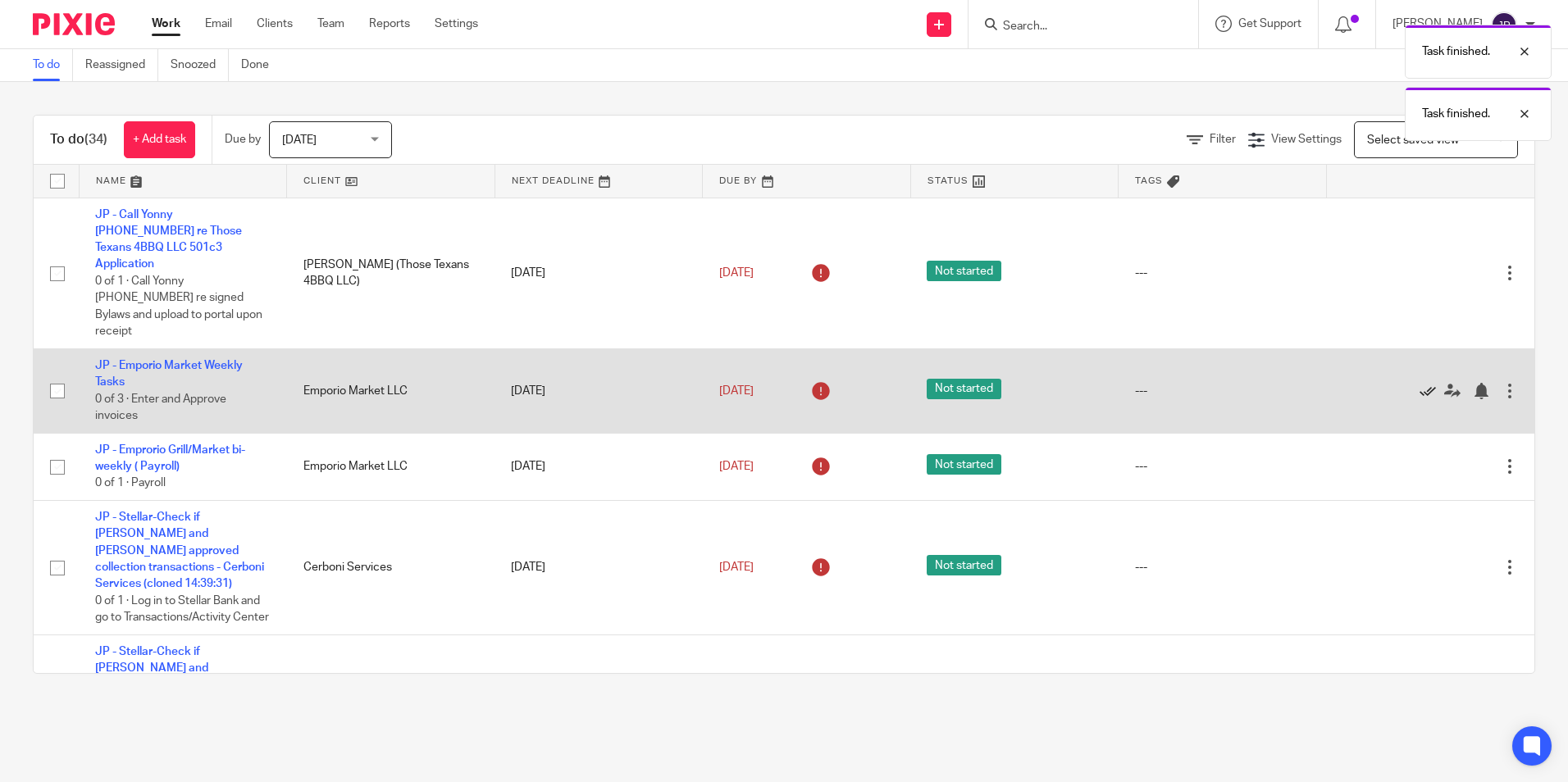
click at [1420, 383] on icon at bounding box center [1428, 391] width 16 height 16
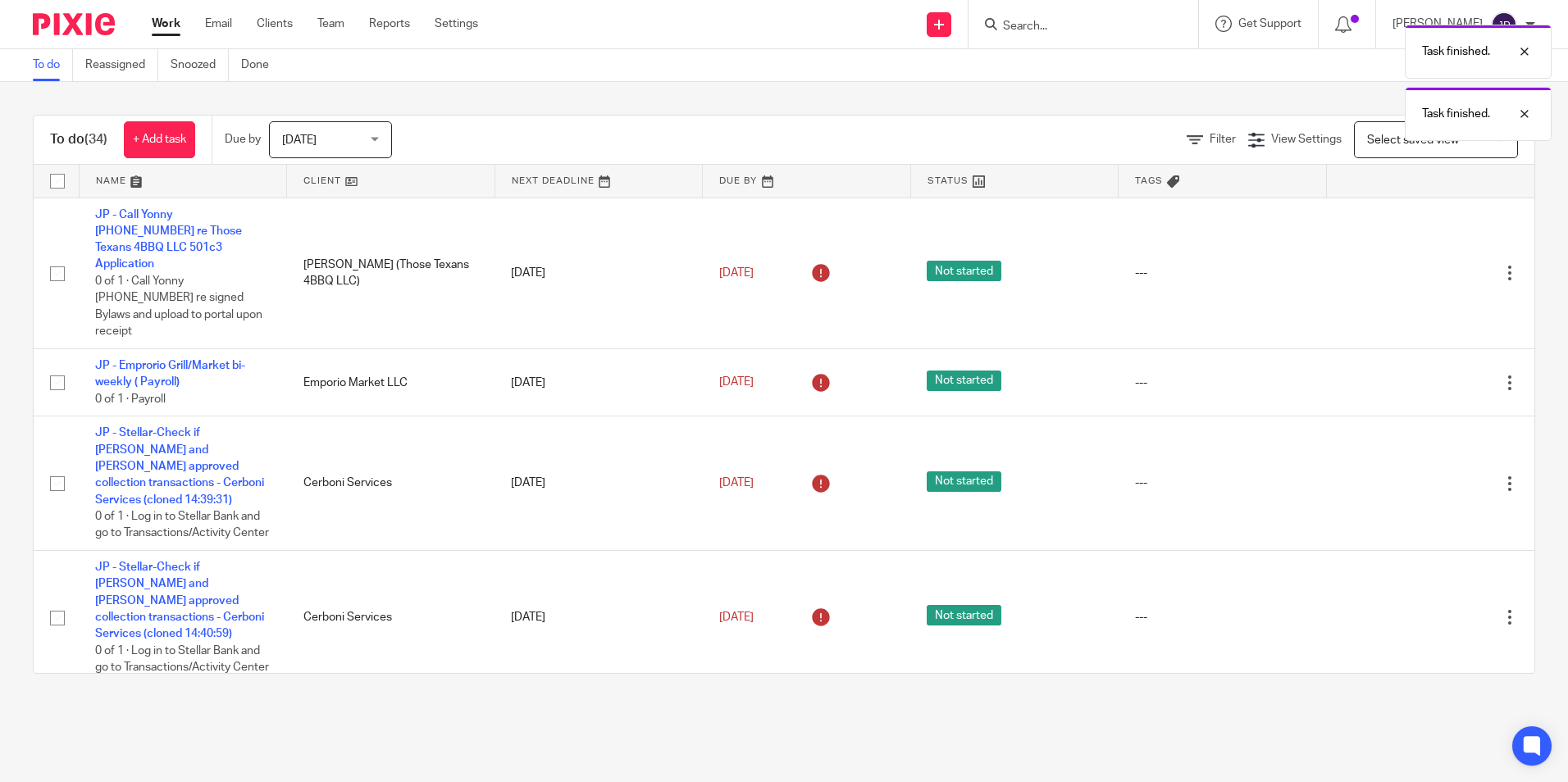
click at [1420, 374] on icon at bounding box center [1428, 382] width 16 height 16
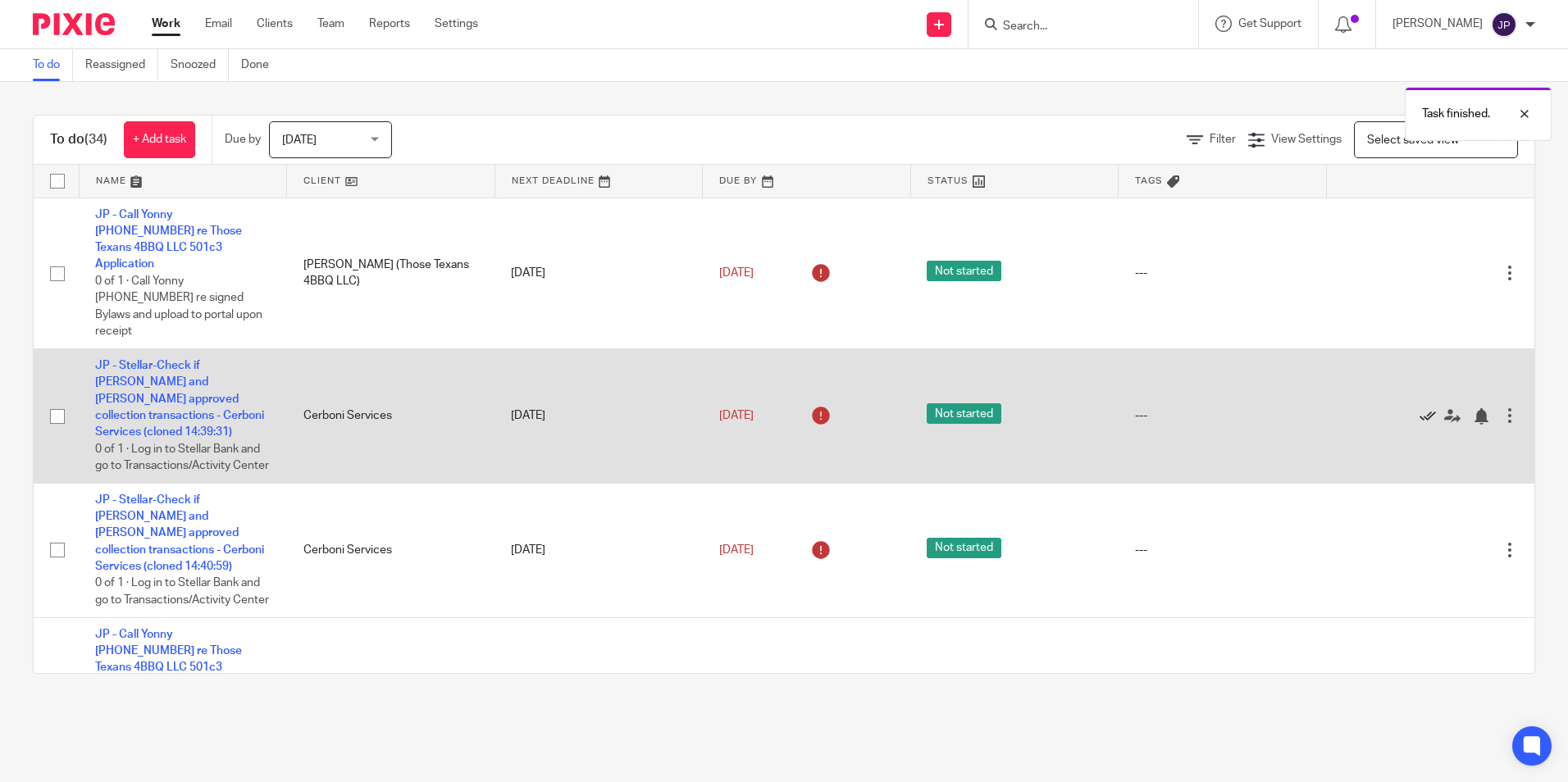
click at [1420, 409] on icon at bounding box center [1428, 416] width 16 height 16
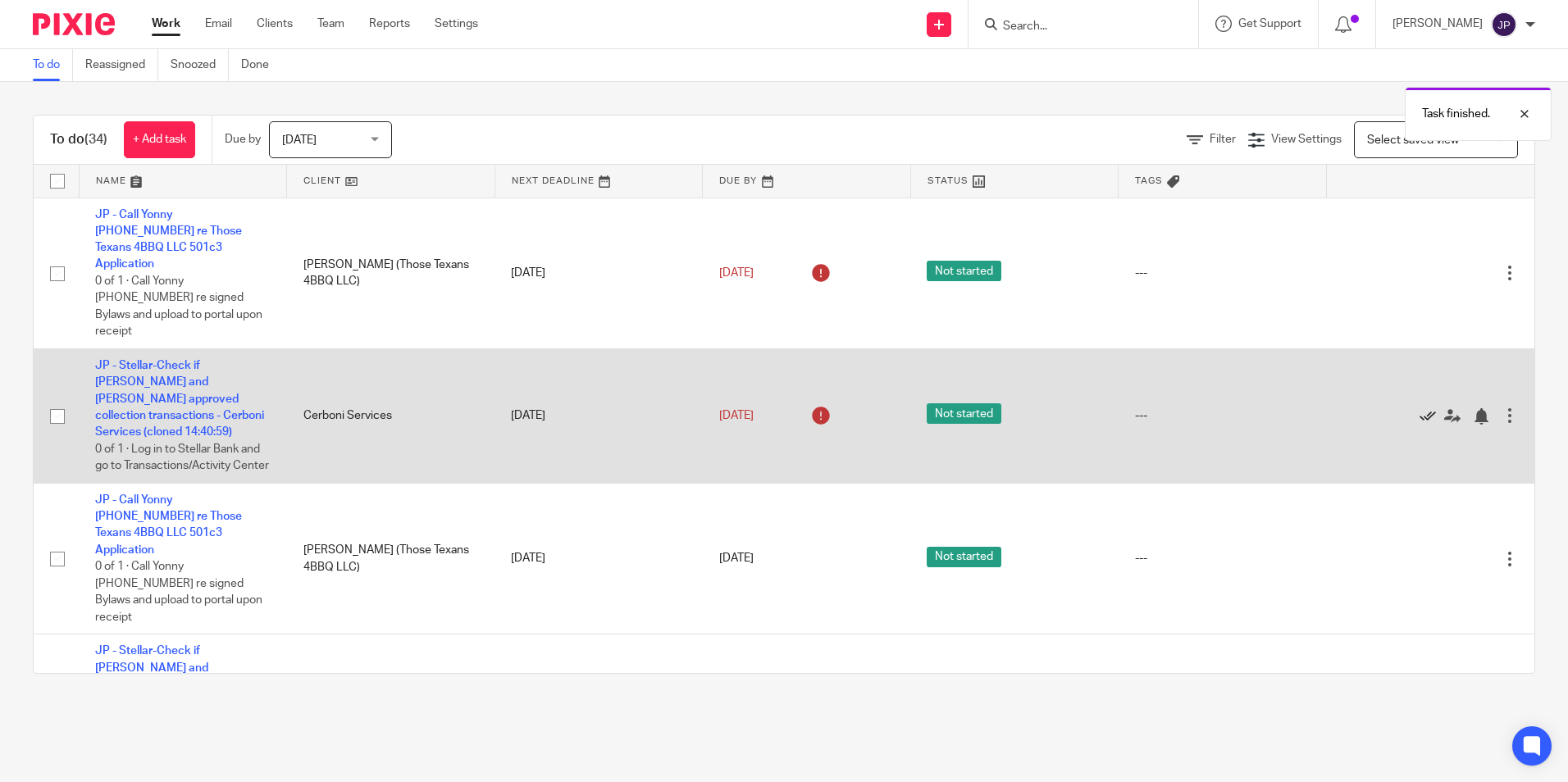
click at [1420, 409] on icon at bounding box center [1428, 416] width 16 height 16
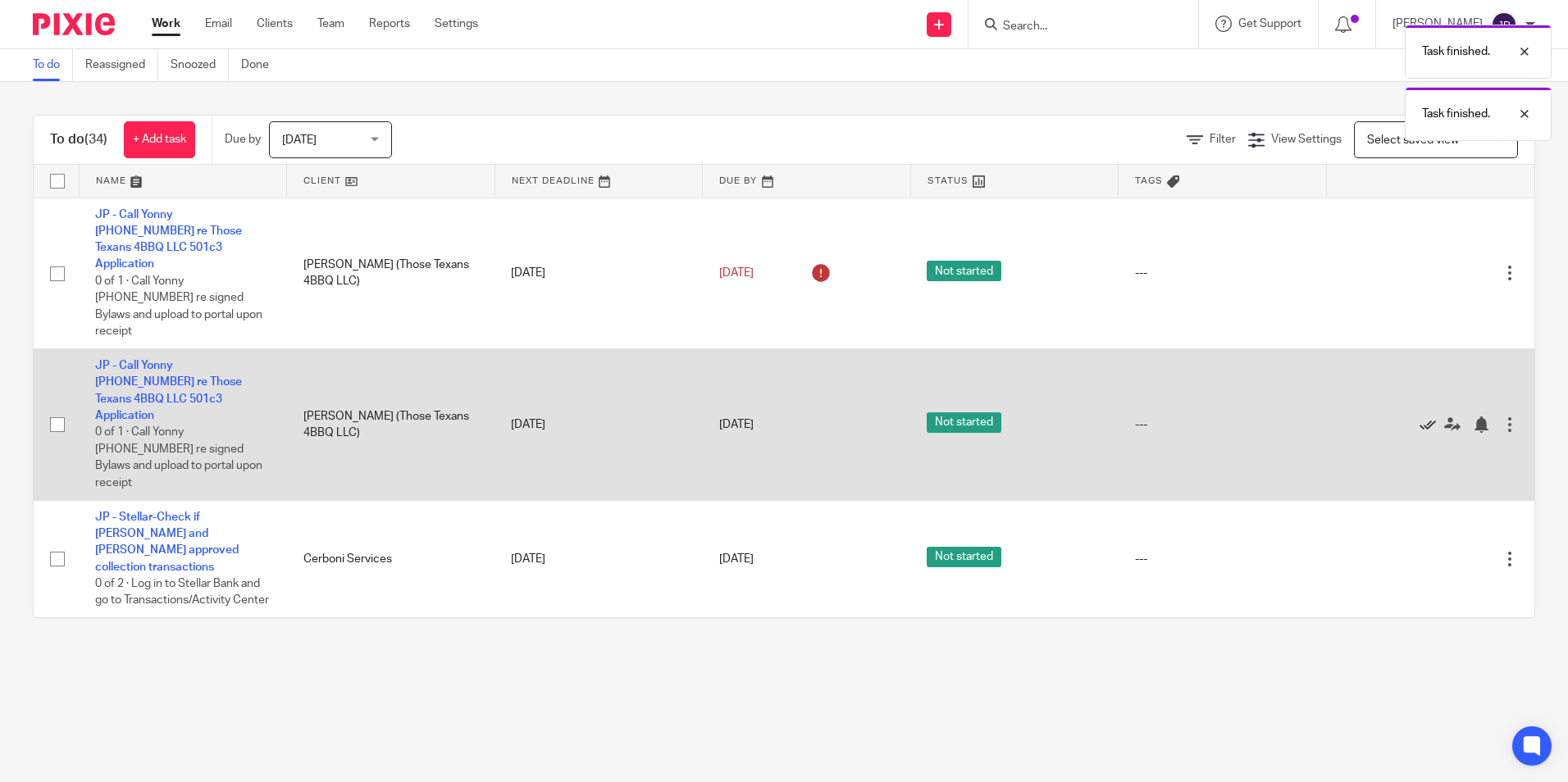
click at [1420, 416] on icon at bounding box center [1428, 424] width 16 height 16
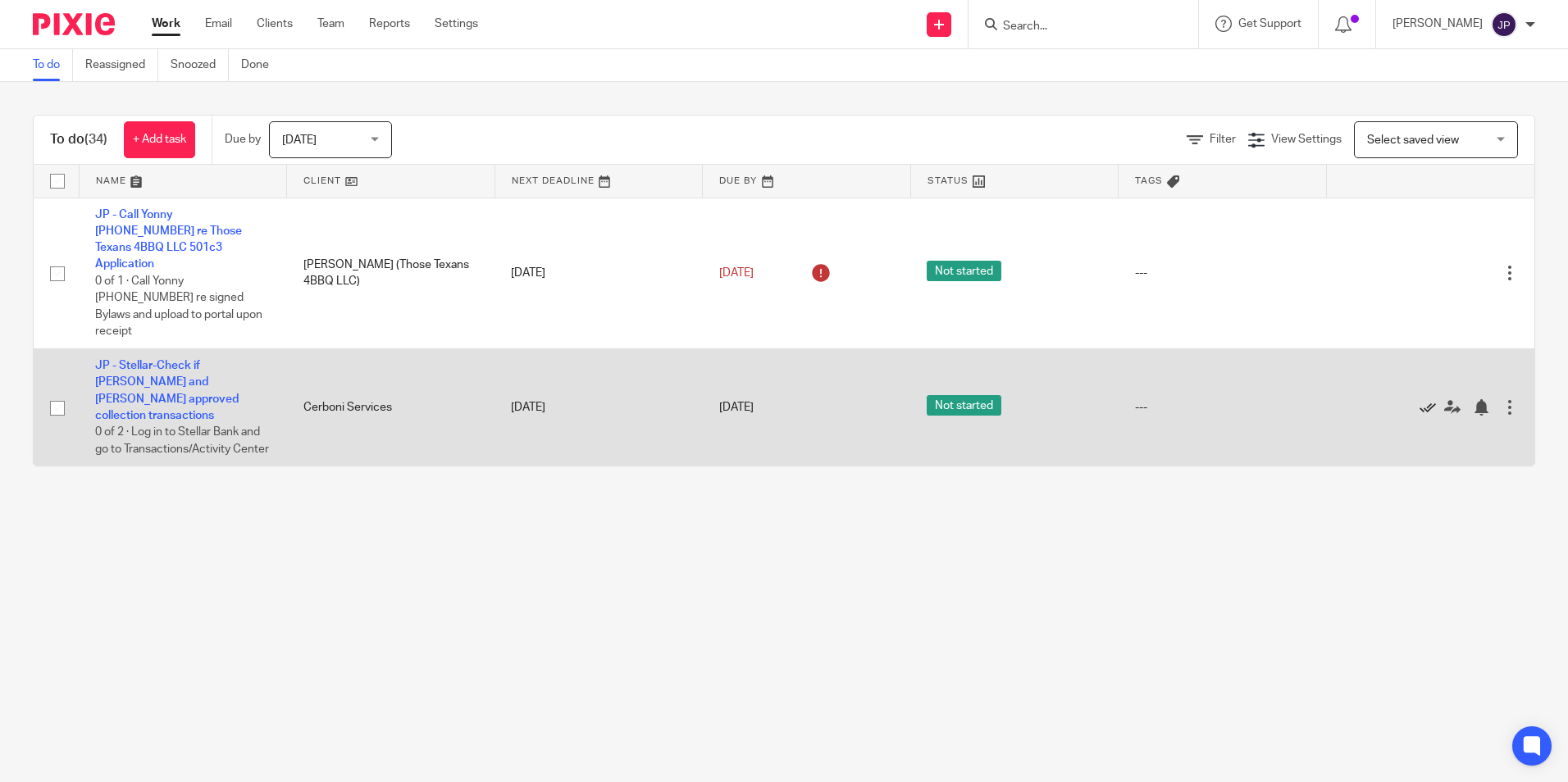
click at [1420, 399] on icon at bounding box center [1428, 407] width 16 height 16
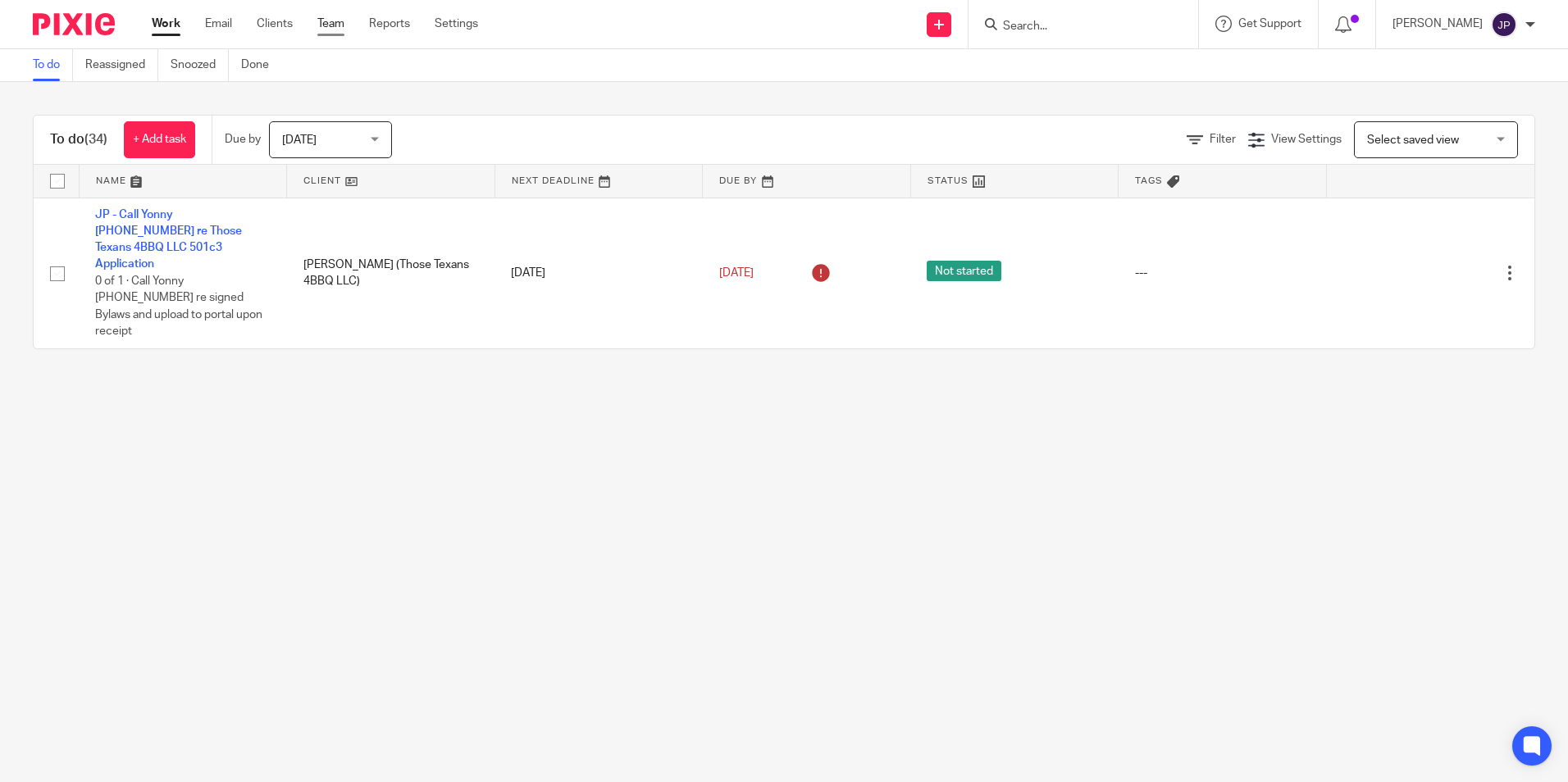
click at [331, 23] on link "Team" at bounding box center [331, 23] width 27 height 16
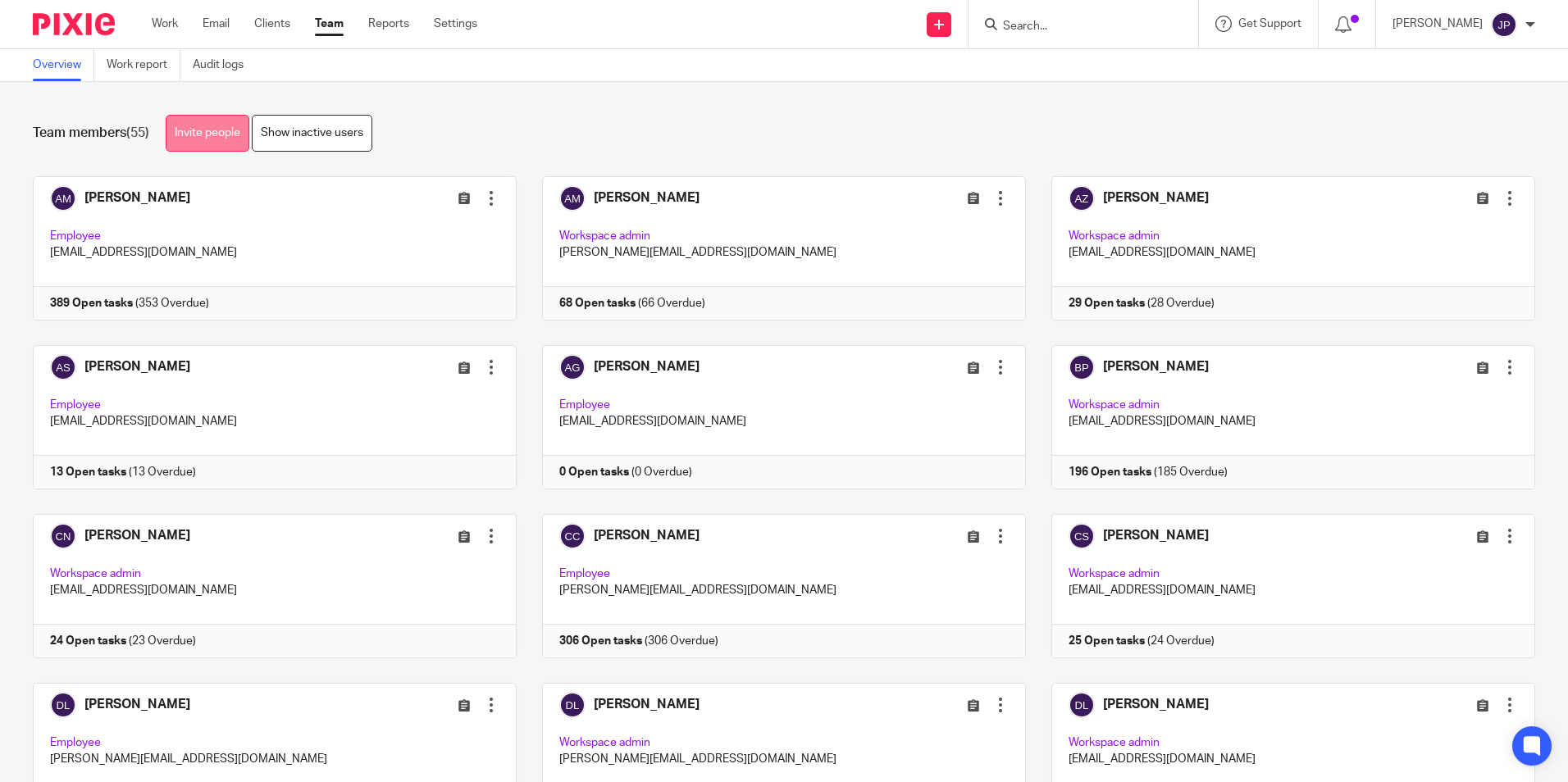
click at [220, 136] on link "Invite people" at bounding box center [208, 132] width 84 height 37
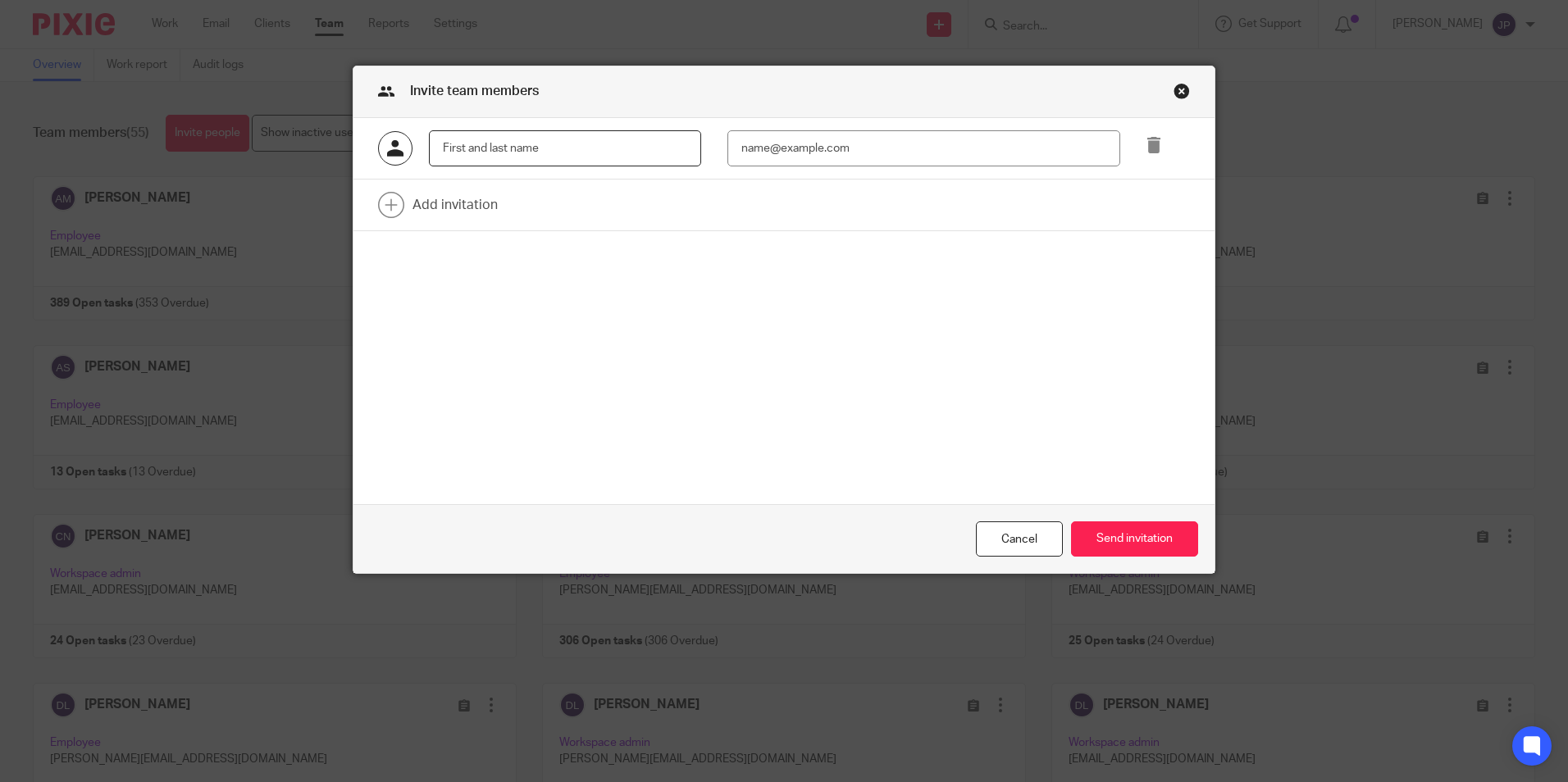
click at [502, 148] on input "text" at bounding box center [565, 149] width 273 height 37
paste input "Jose Luis Narvaez Aleman"
click at [498, 146] on input "Jose Luis Narvaez Aleman" at bounding box center [565, 149] width 273 height 37
type input "Jose Luis Narvaez Aleman"
click at [942, 147] on input "email" at bounding box center [924, 149] width 393 height 37
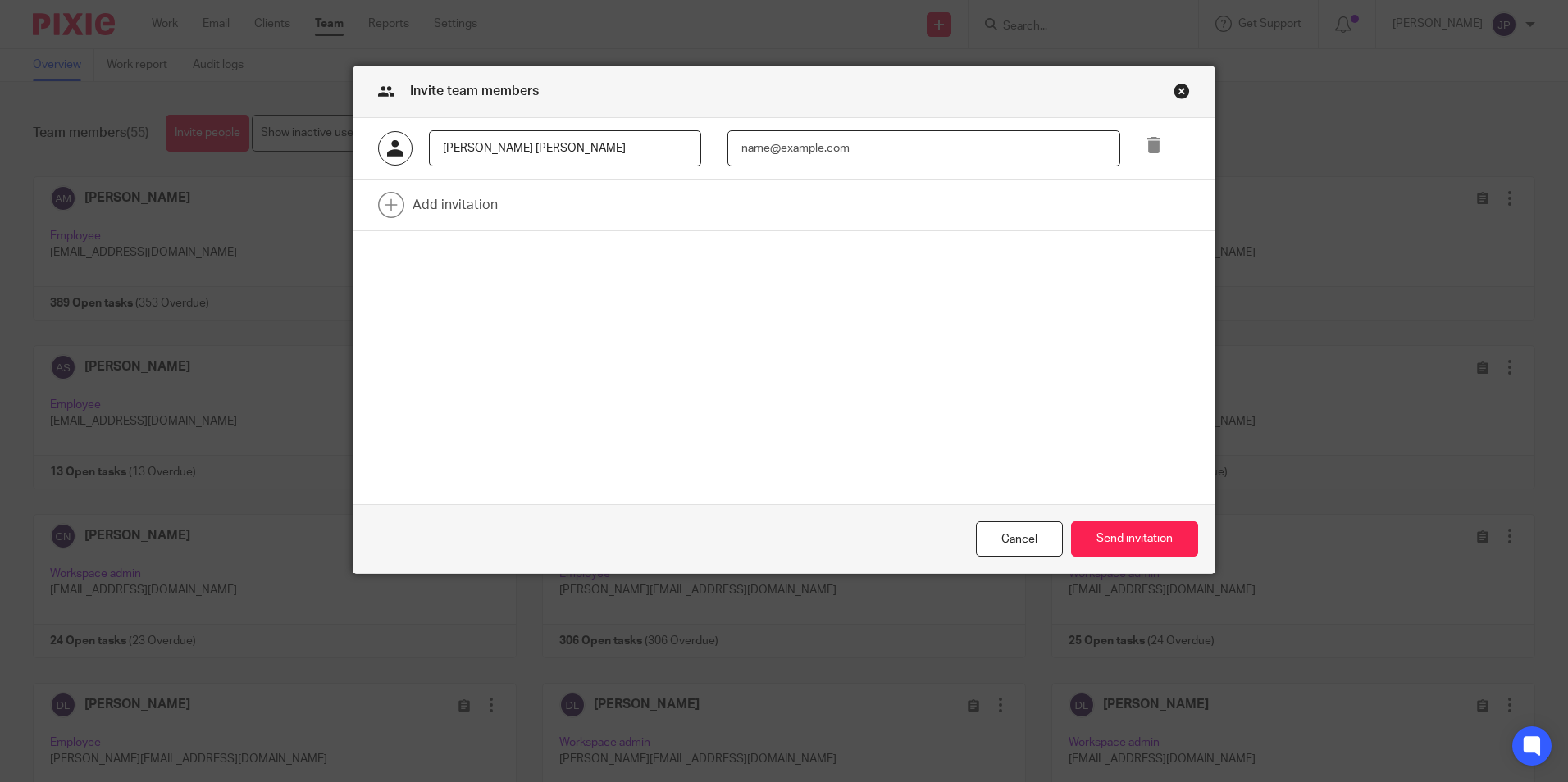
paste input "jose@cerboniservices.com"
type input "jose@cerboniservices.com"
click at [1129, 538] on button "Send invitation" at bounding box center [1135, 538] width 127 height 35
